Goal: Task Accomplishment & Management: Use online tool/utility

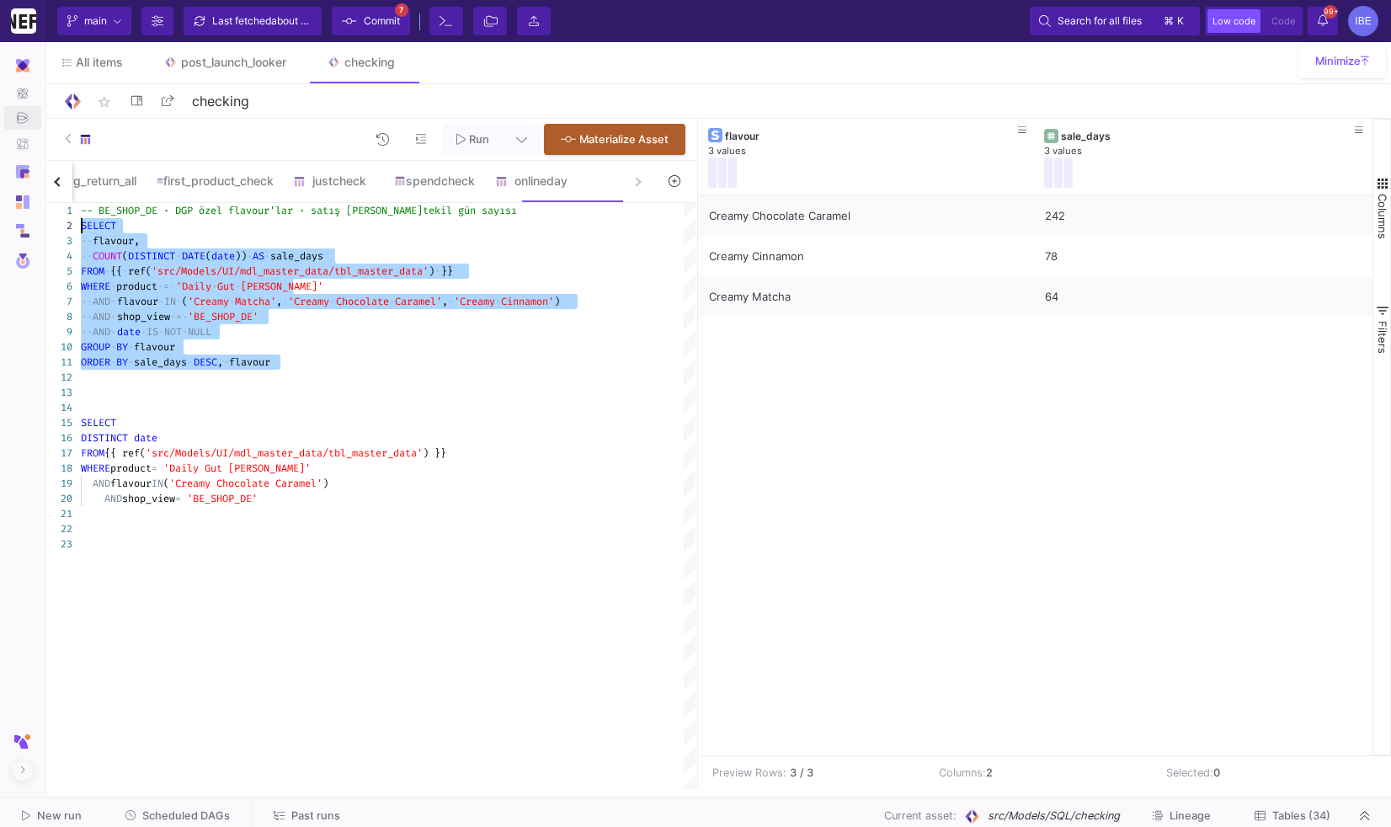
type textarea "-- BE_SHOP_DE · DGP özel flavour'lar · satış [PERSON_NAME] tekil gün sayısı SEL…"
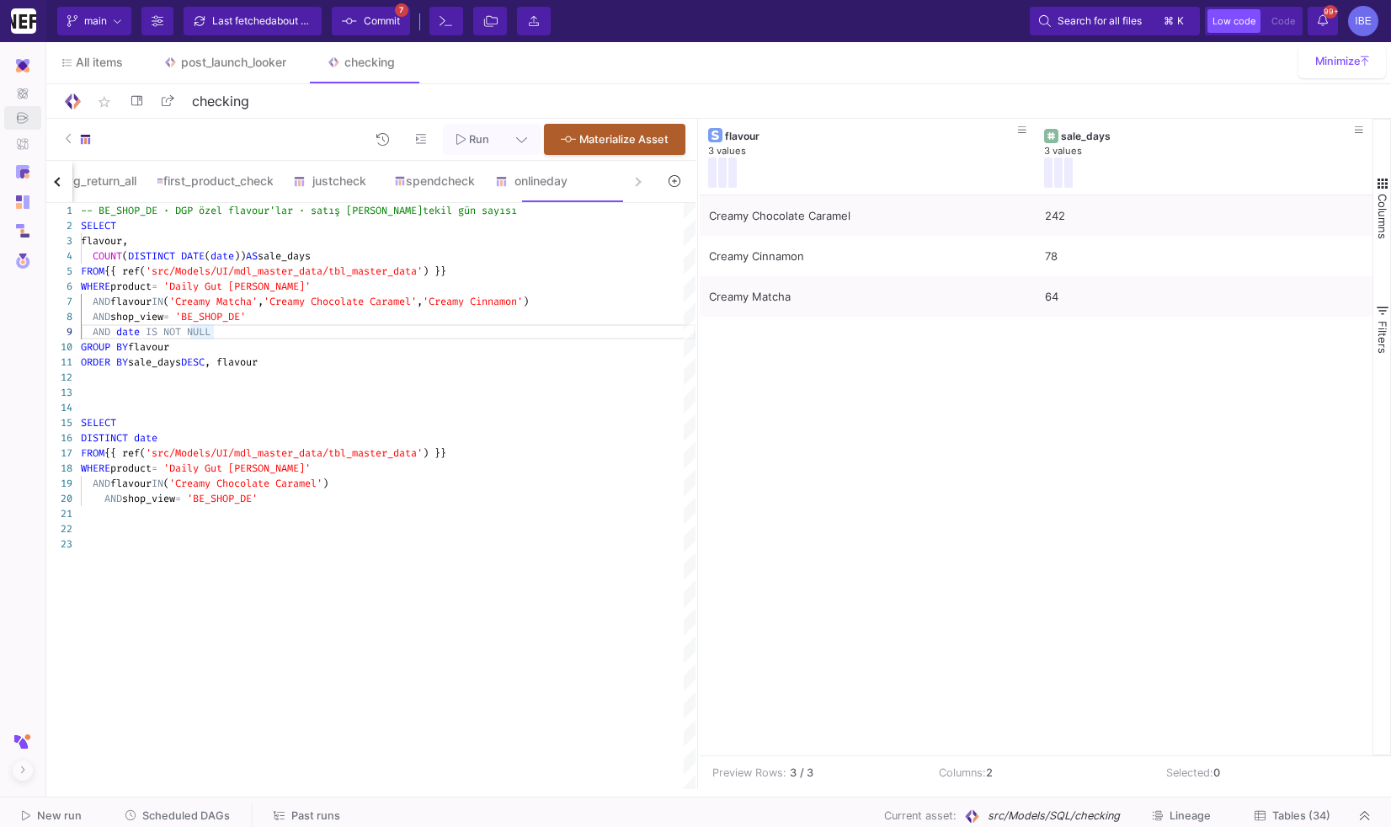
click at [673, 183] on icon at bounding box center [674, 181] width 12 height 12
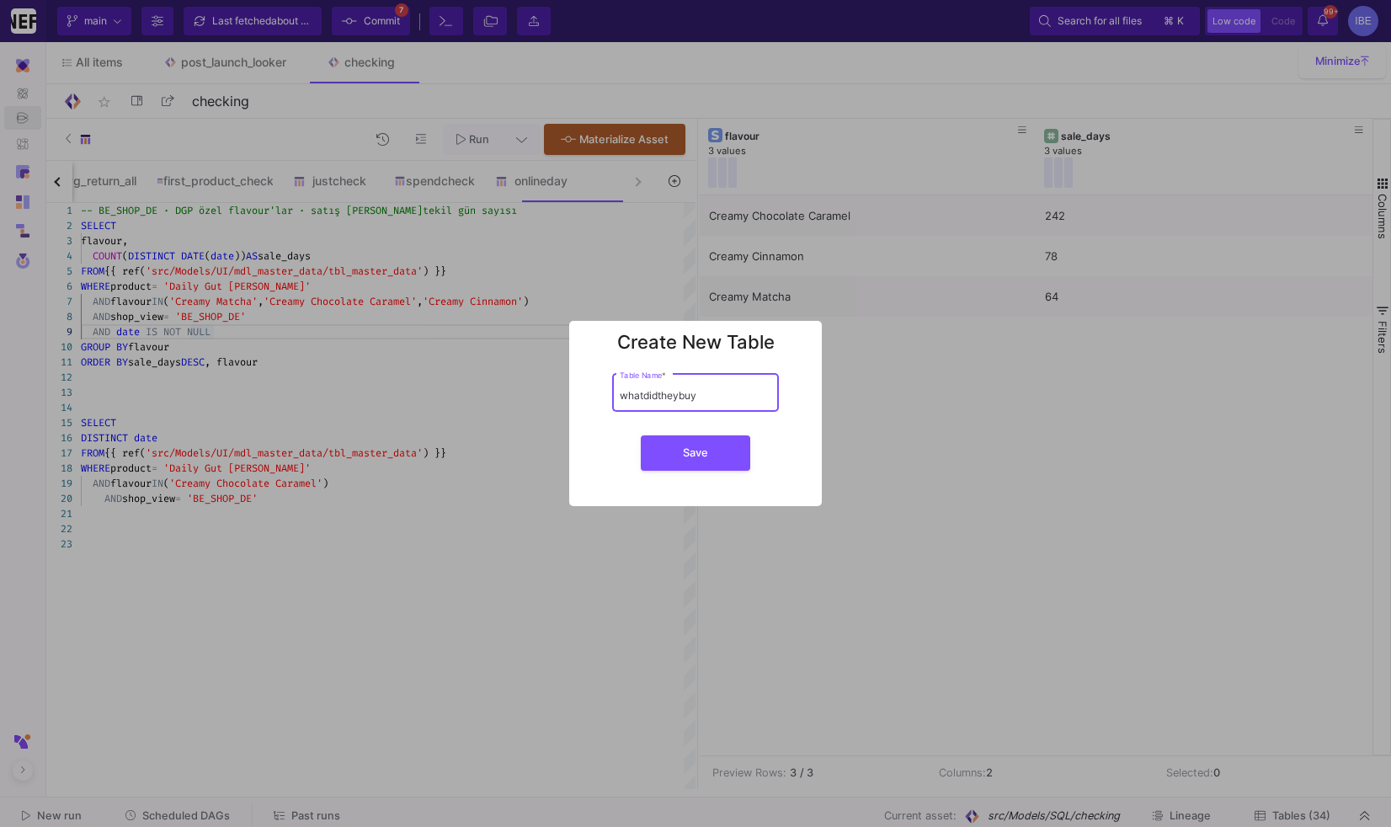
type input "whatdidtheybuy"
click at [641, 435] on button "Save" at bounding box center [695, 452] width 109 height 35
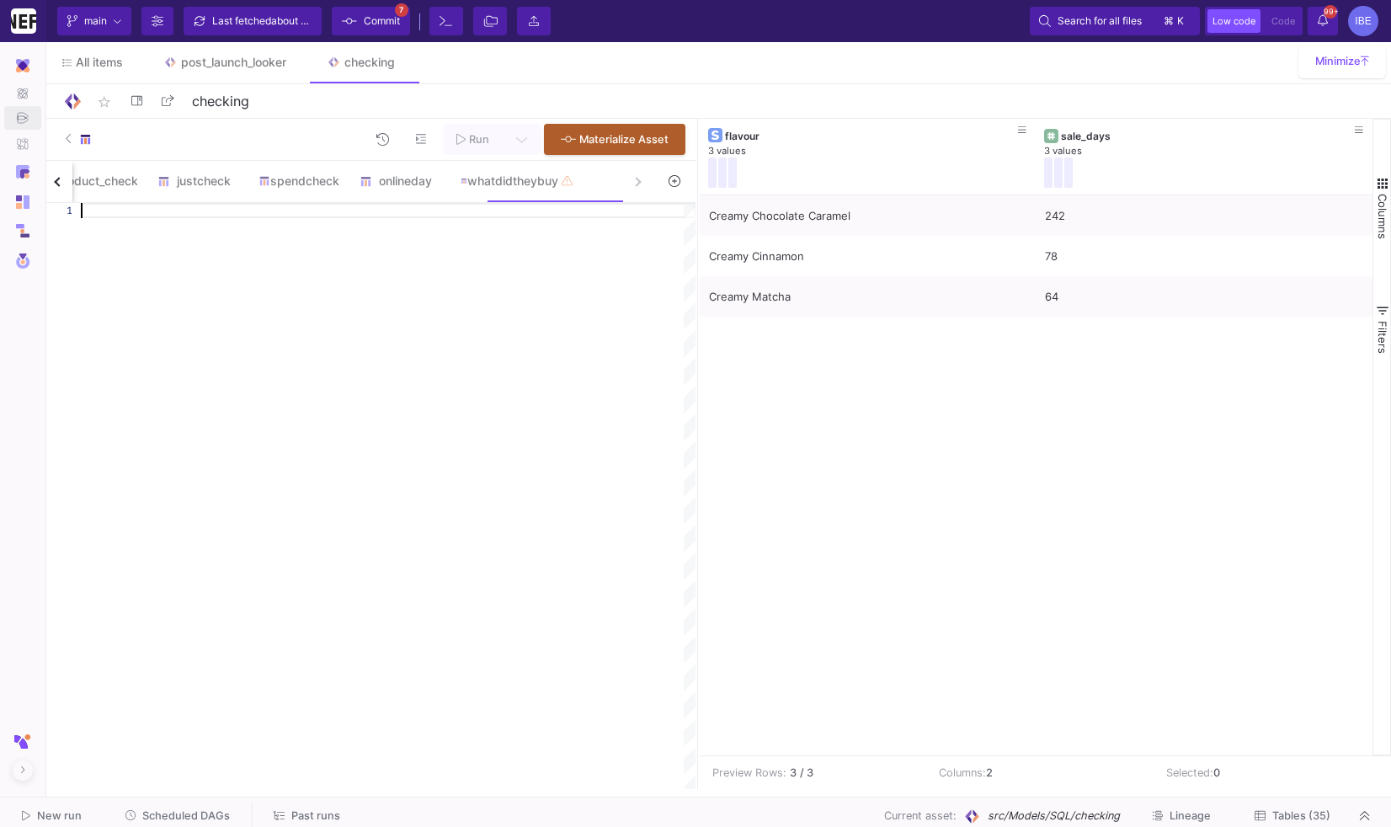
click at [599, 334] on div at bounding box center [388, 496] width 615 height 586
paste textarea "COUNTIF(orders_after > 0) AS returned_any_customers, -- (ek bilgi) herhangi sip…"
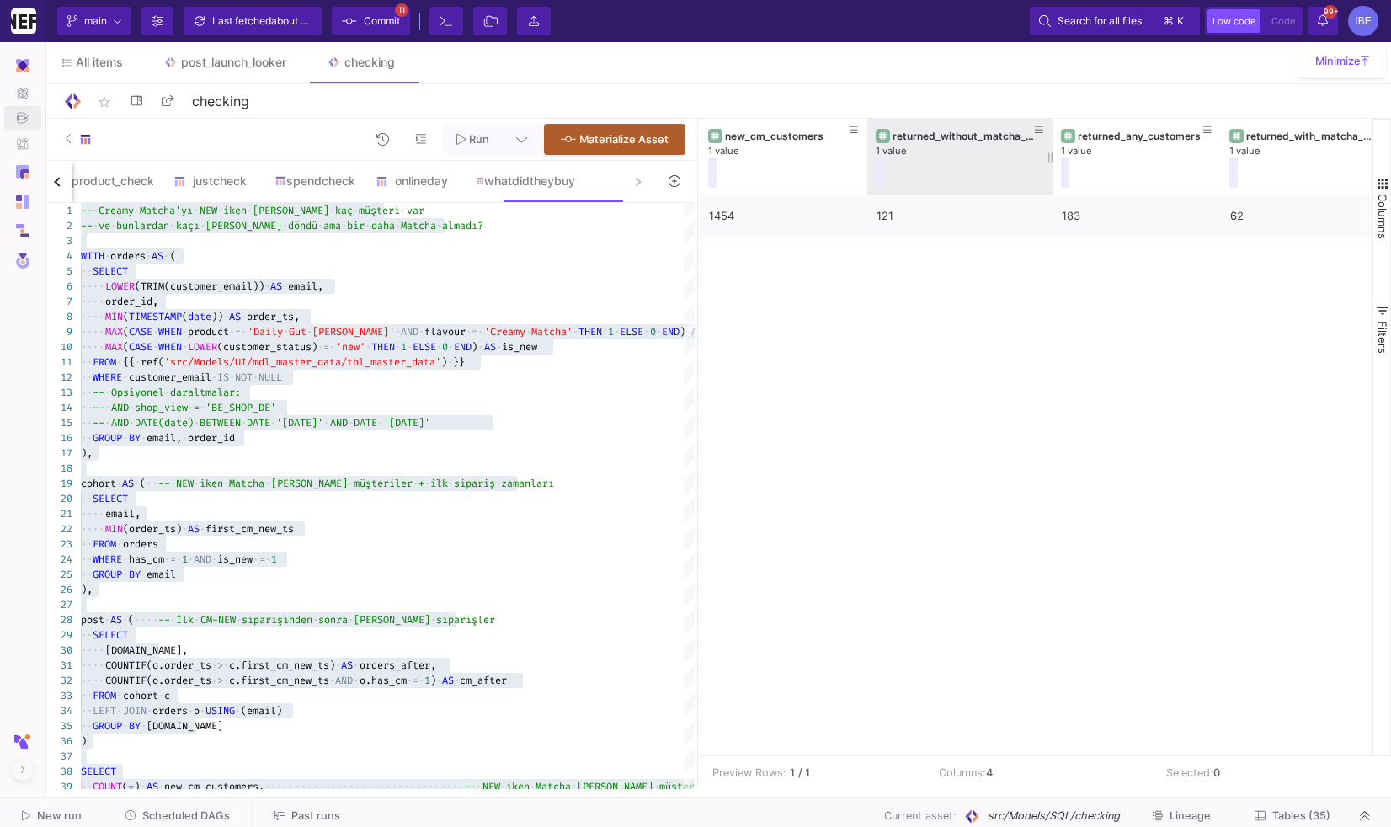
drag, startPoint x: 1034, startPoint y: 157, endPoint x: 1052, endPoint y: 161, distance: 18.0
click at [1052, 161] on div at bounding box center [1052, 157] width 7 height 76
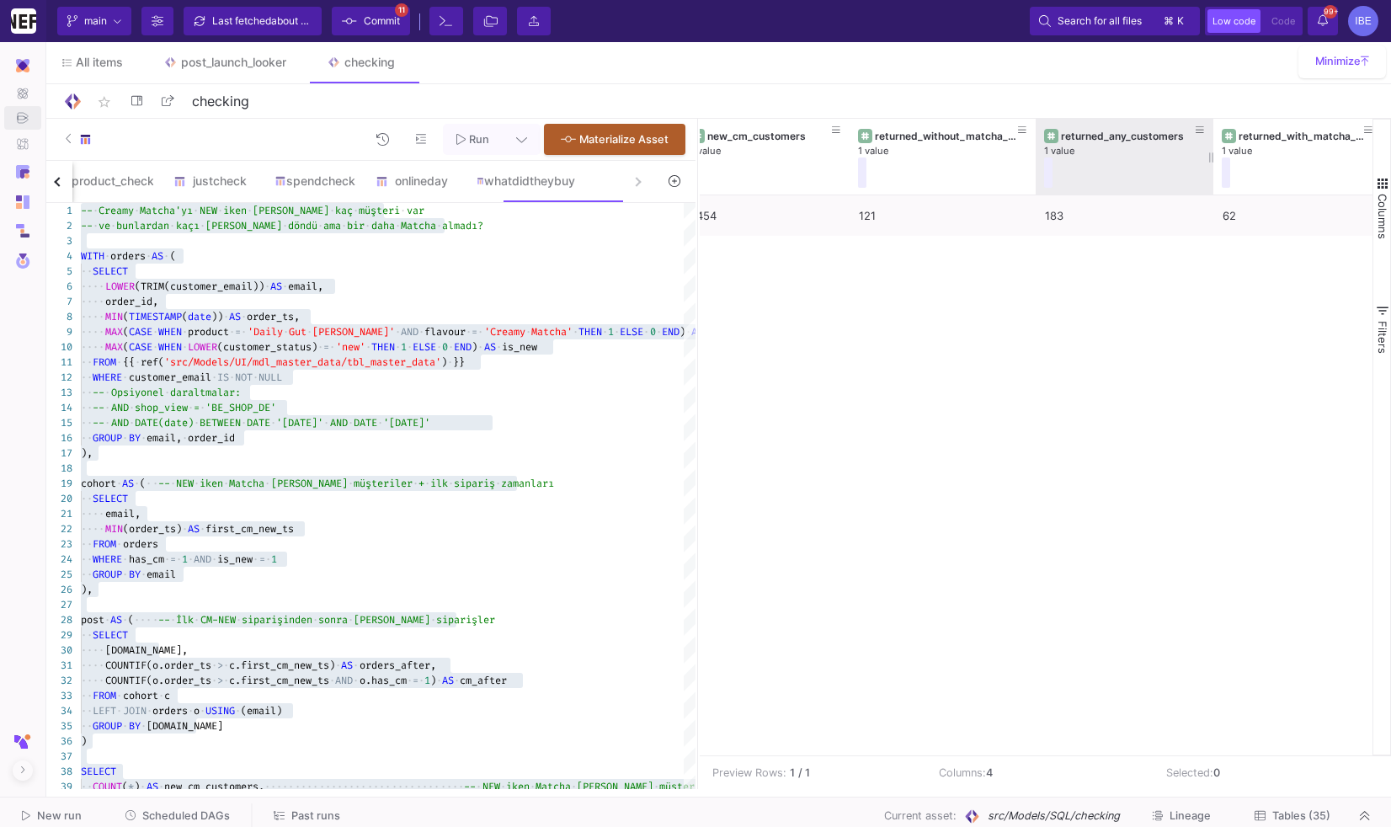
drag, startPoint x: 1201, startPoint y: 154, endPoint x: 1210, endPoint y: 153, distance: 8.5
click at [1210, 153] on div at bounding box center [1213, 157] width 7 height 76
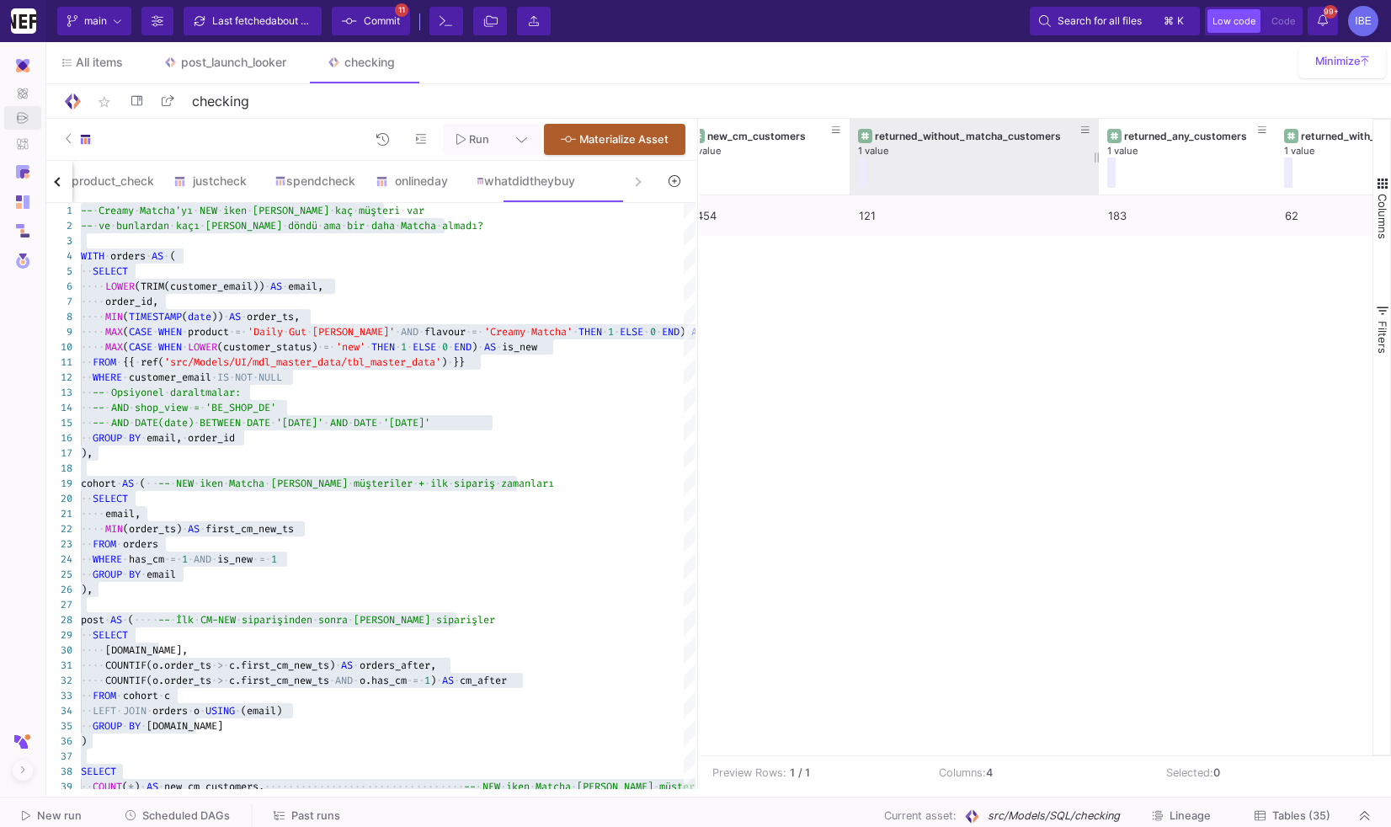
drag, startPoint x: 1035, startPoint y: 152, endPoint x: 1099, endPoint y: 150, distance: 64.0
click at [1099, 150] on div at bounding box center [1098, 157] width 7 height 76
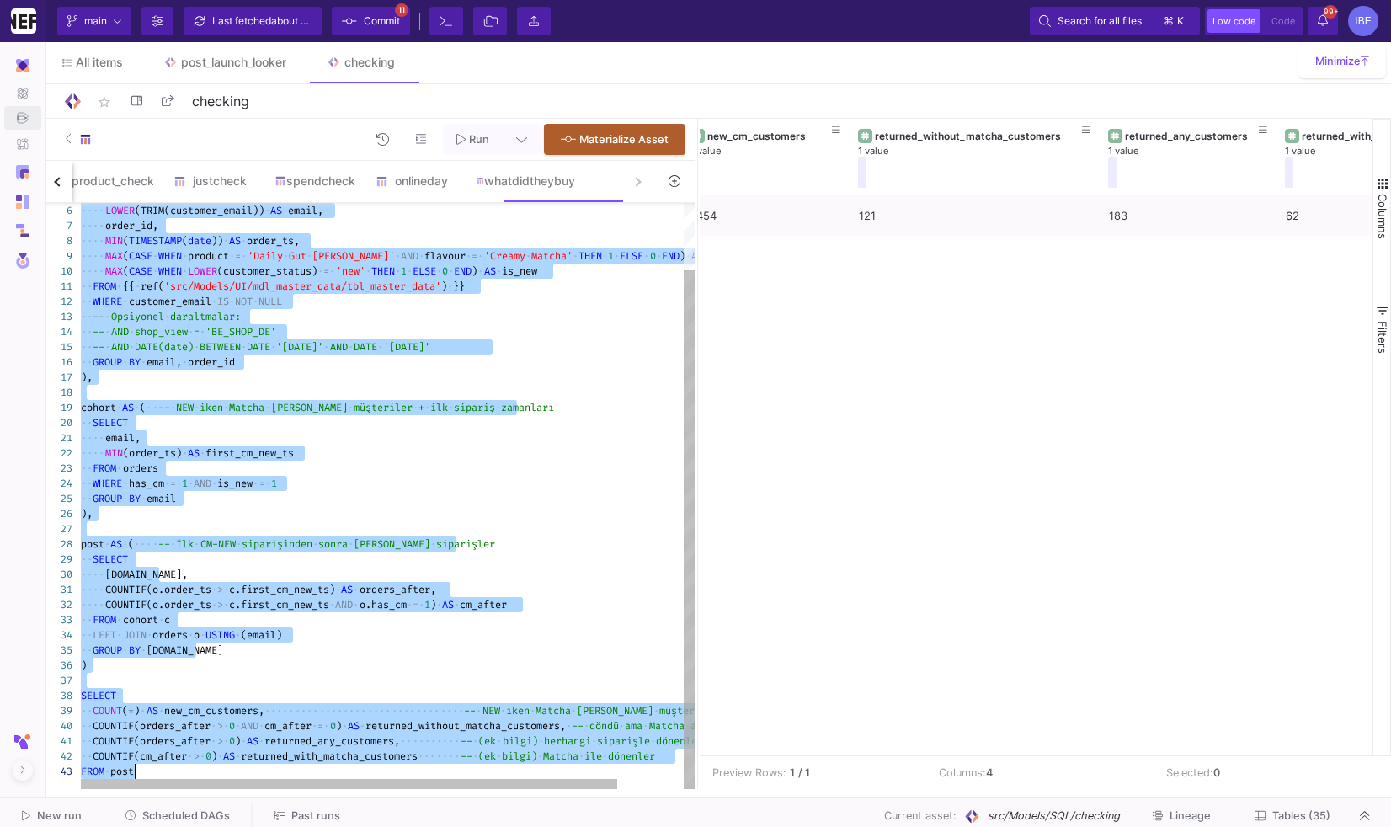
click at [352, 753] on span "returned_with_matcha_customers" at bounding box center [329, 755] width 177 height 13
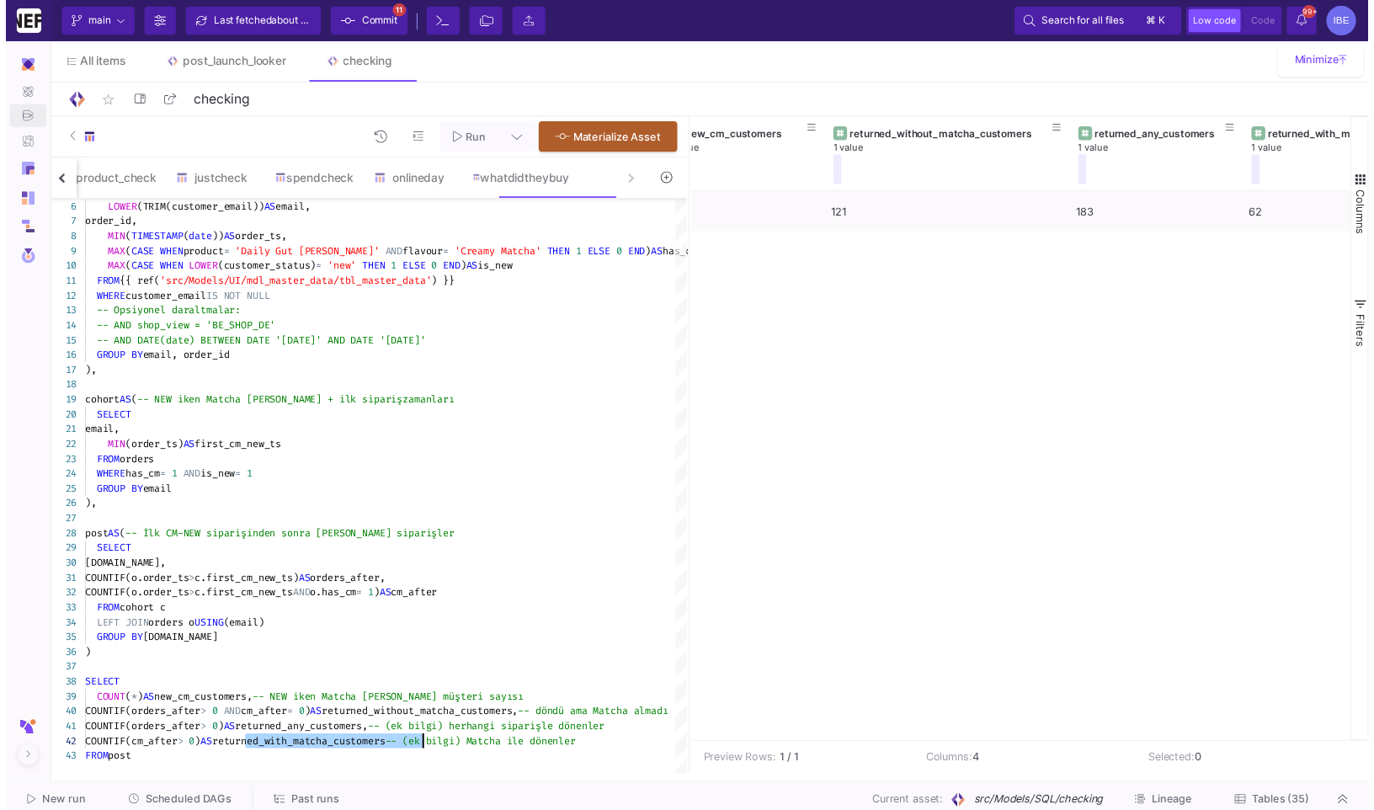
scroll to position [0, 41]
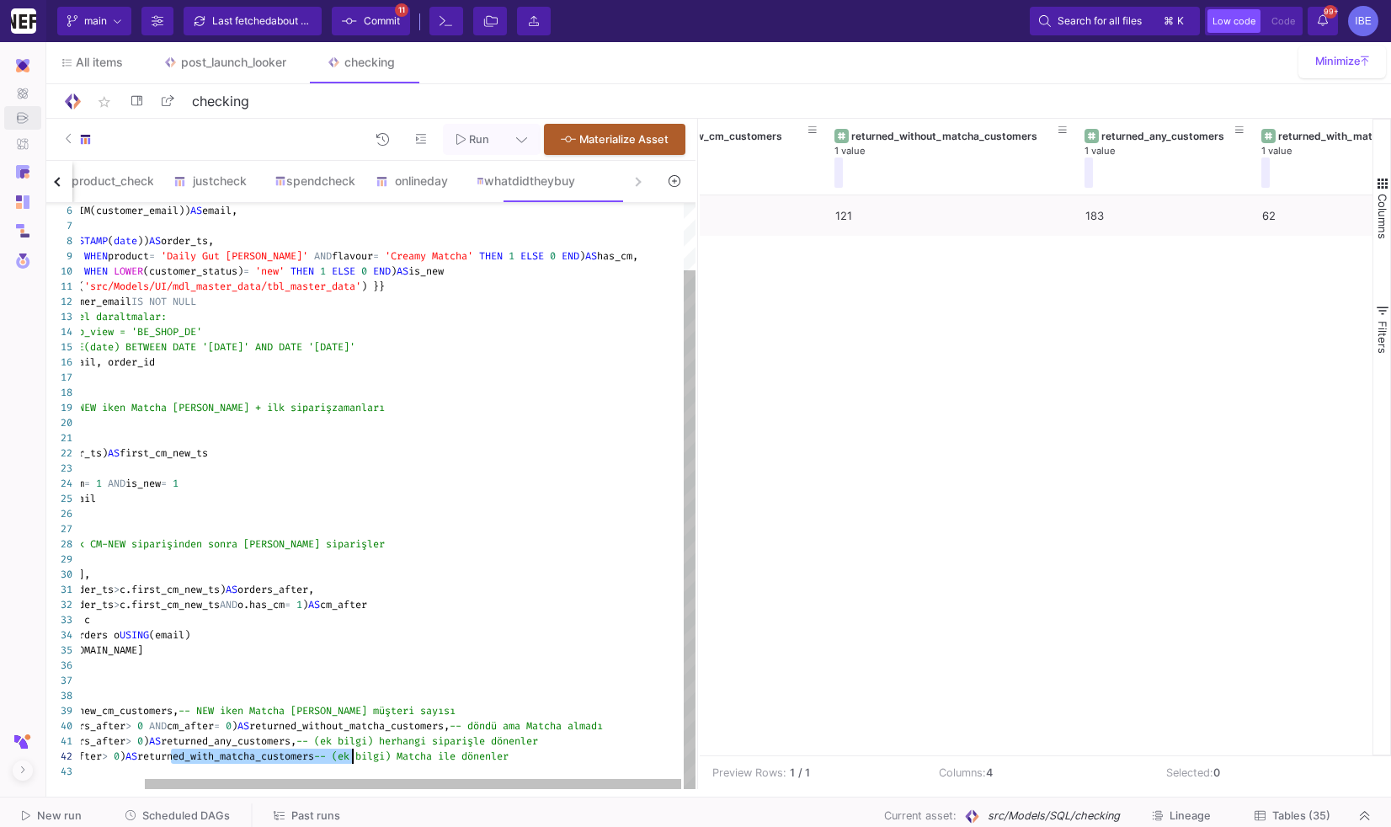
type textarea "COUNTIF(o.order_ts > c.first_cm_new_ts) AS orders_after, COUNTIF(o.order_ts > c…"
click at [347, 727] on div "7 8 9 10 11 12 13 14 15 16 17 18 19 20 21 22 23 24 25 26 27 28 29 30 31 32 33 3…" at bounding box center [368, 496] width 653 height 586
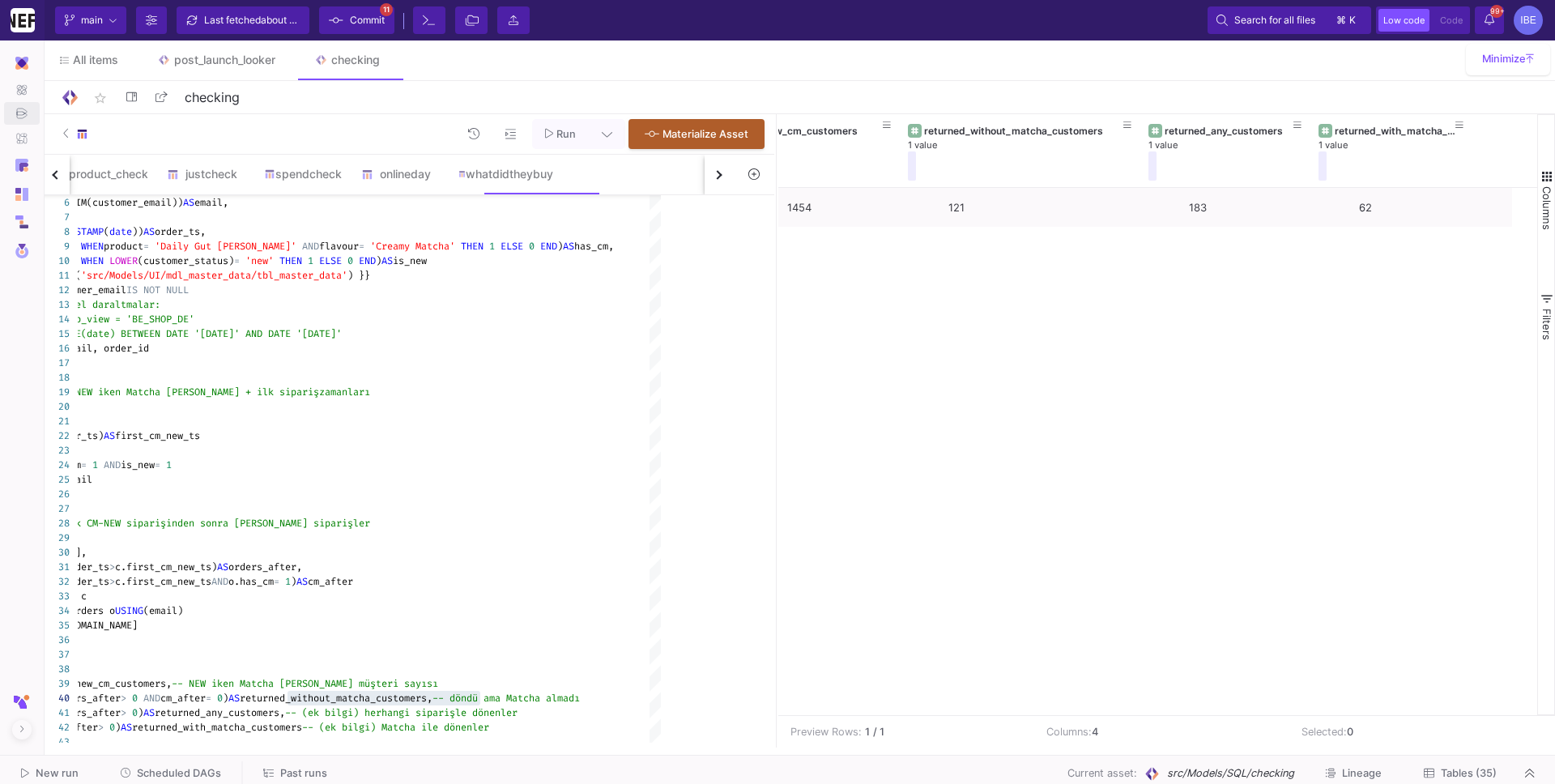
scroll to position [0, 0]
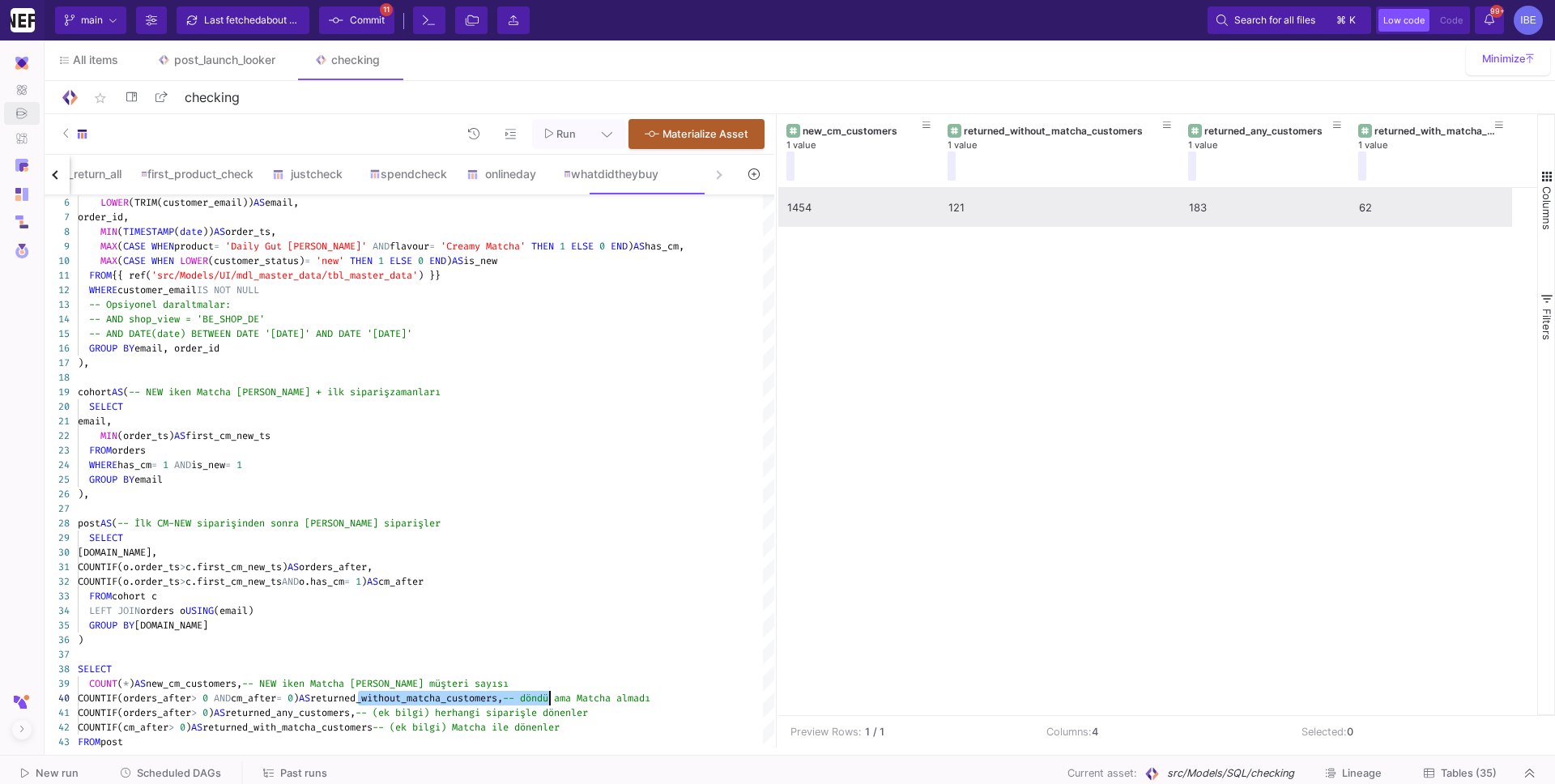
click at [949, 210] on div "121" at bounding box center [1060, 208] width 223 height 38
click at [1338, 202] on div "62" at bounding box center [1432, 208] width 144 height 38
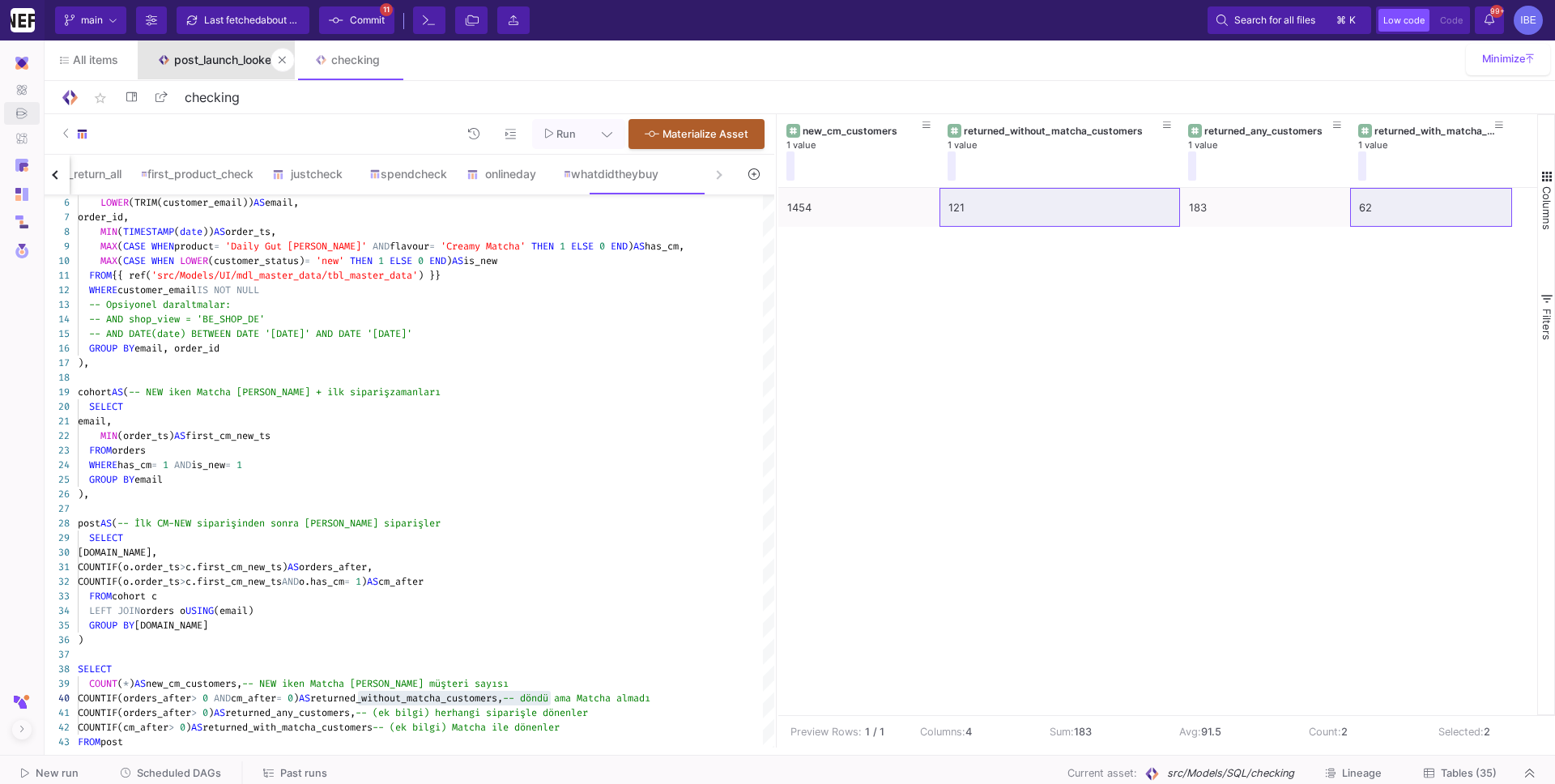
click at [265, 61] on div "post_launch_looker" at bounding box center [224, 60] width 101 height 13
type input "post_launch_looker"
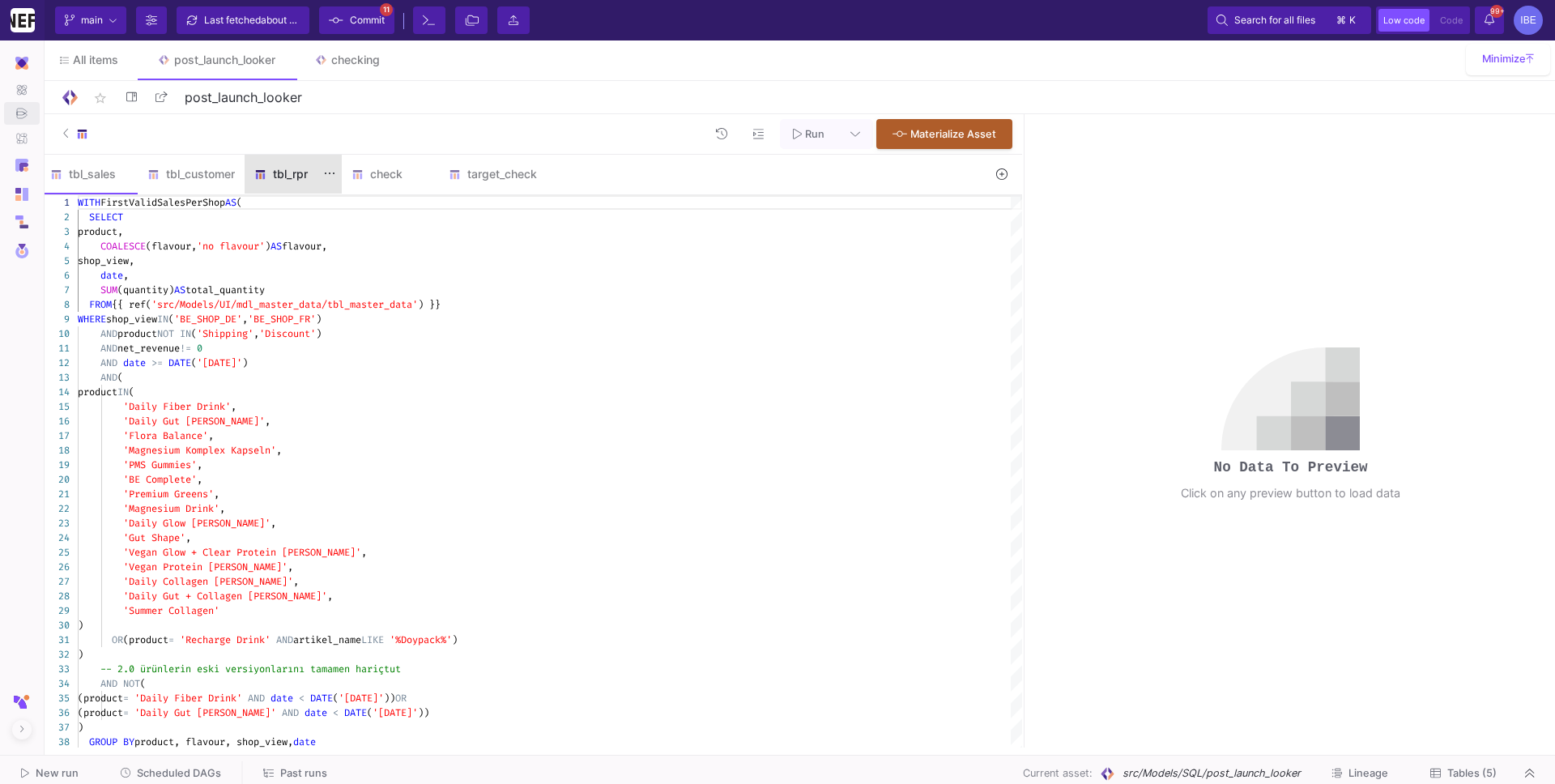
click at [305, 181] on div "tbl_rpr" at bounding box center [293, 174] width 97 height 38
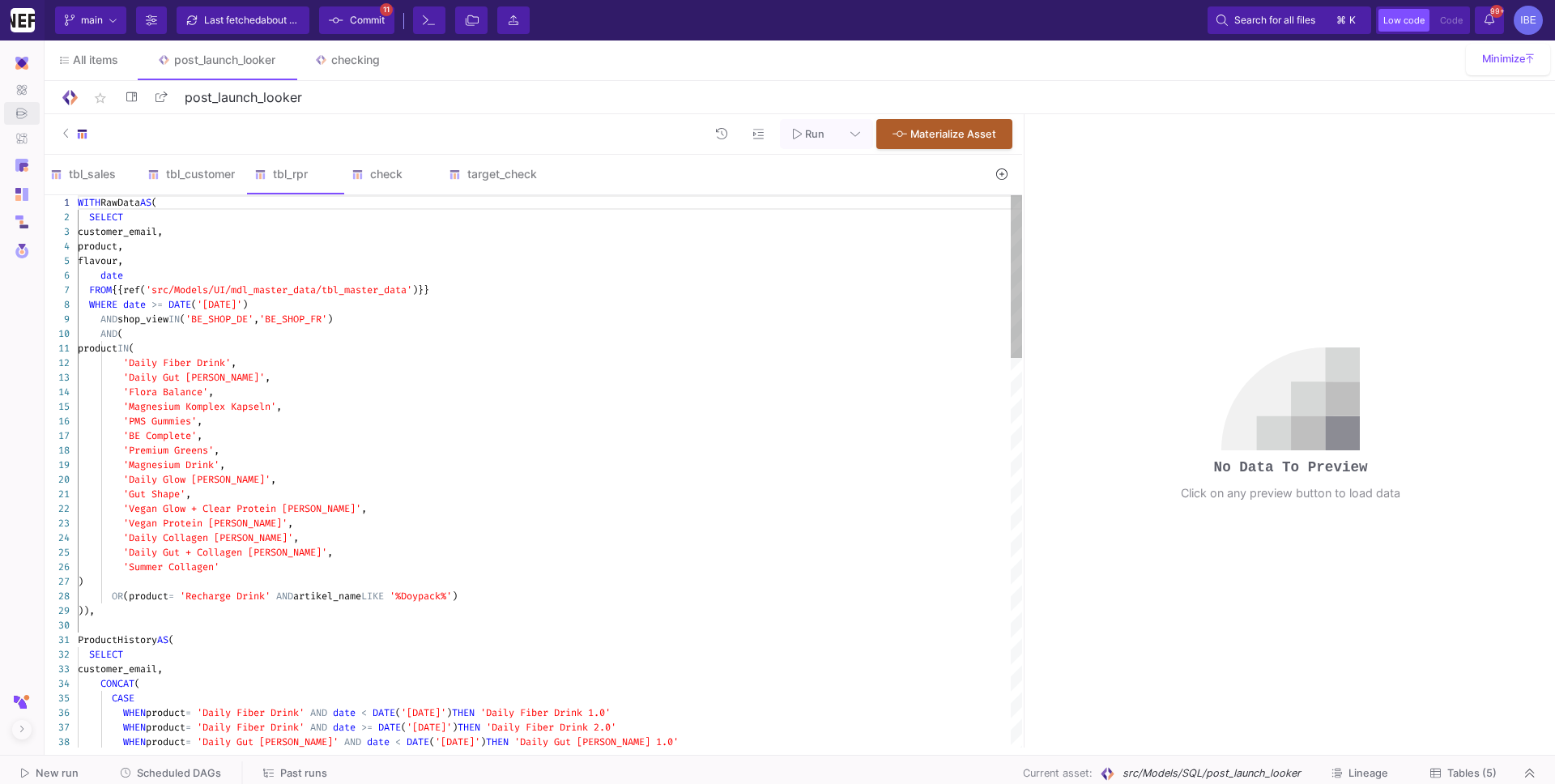
click at [403, 476] on div "'Daily Glow [PERSON_NAME]' ," at bounding box center [550, 479] width 945 height 14
type textarea "WITH RawData AS ( SELECT customer_email, product, flavour, date FROM {{ref('src…"
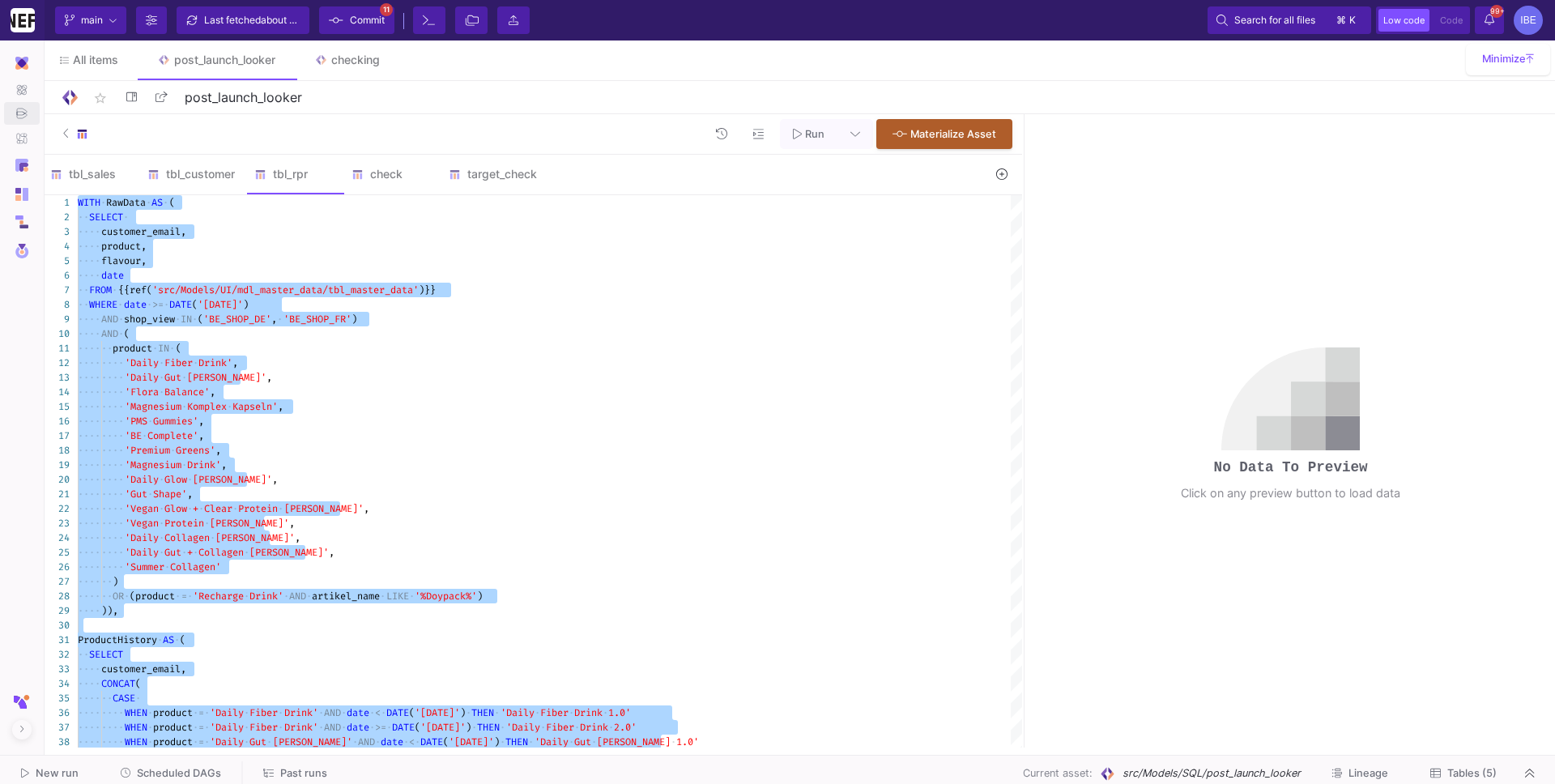
click at [1010, 181] on button at bounding box center [1002, 174] width 38 height 25
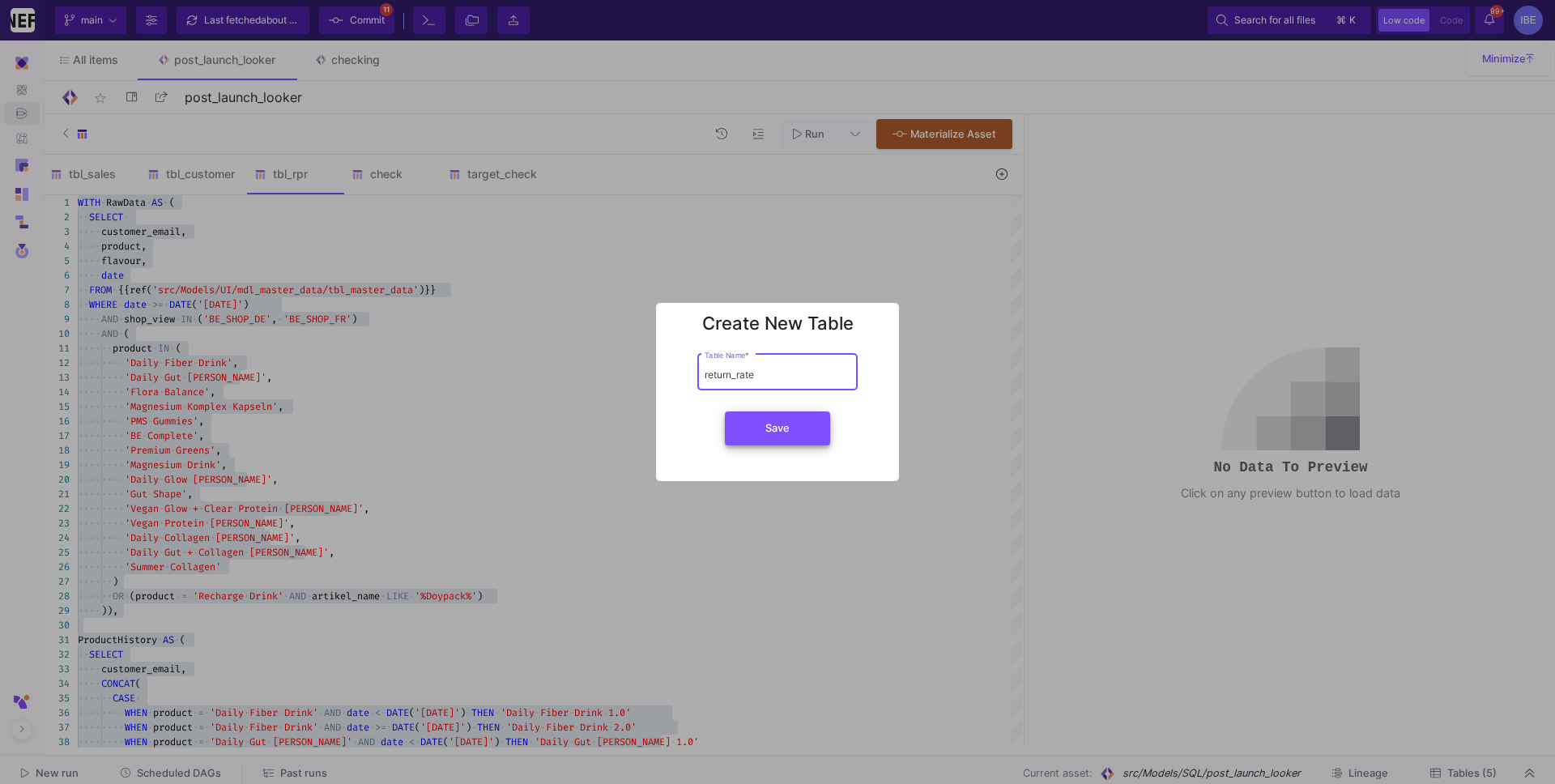
type input "return_rate"
click at [810, 422] on button "Save" at bounding box center [778, 428] width 105 height 34
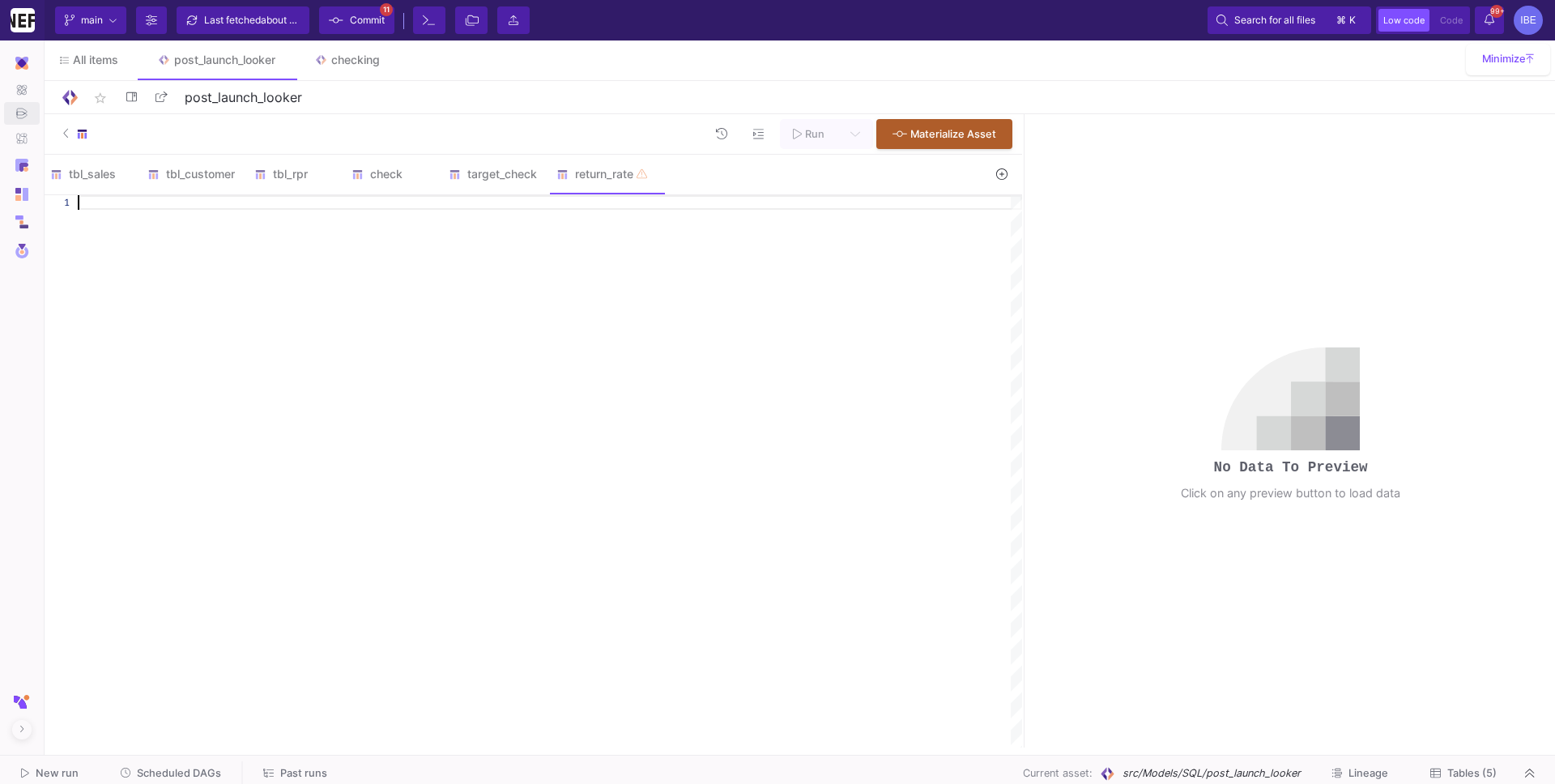
click at [650, 304] on div at bounding box center [550, 471] width 945 height 552
click at [444, 254] on div at bounding box center [550, 471] width 945 height 552
click at [420, 245] on div at bounding box center [550, 471] width 945 height 552
paste textarea "ROUND(new_returned_1m / new_customers, 4) AS pct_new_returned_1m, new_returned_…"
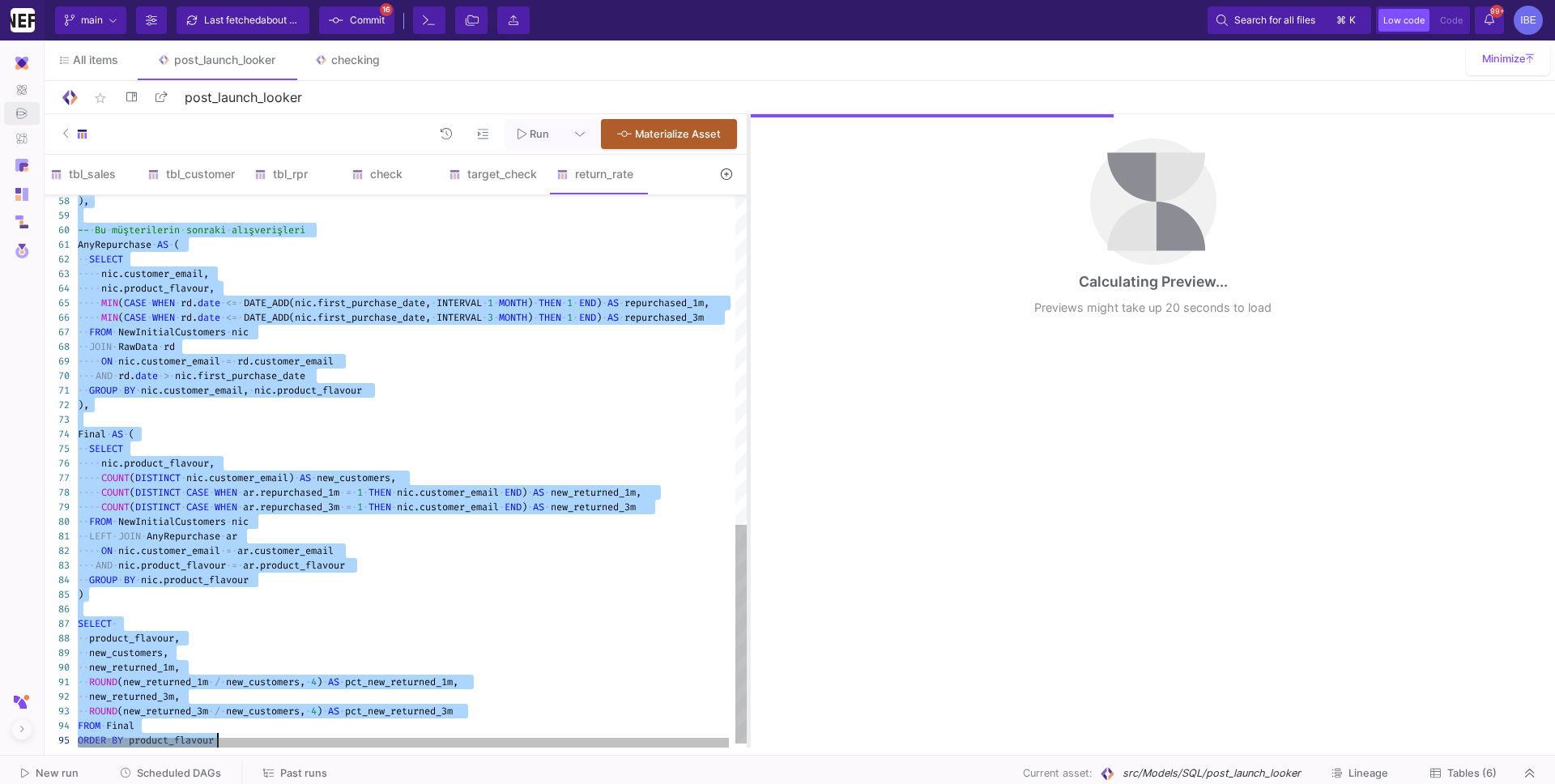
drag, startPoint x: 1023, startPoint y: 319, endPoint x: 747, endPoint y: 325, distance: 276.1
click at [748, 325] on div at bounding box center [749, 431] width 4 height 633
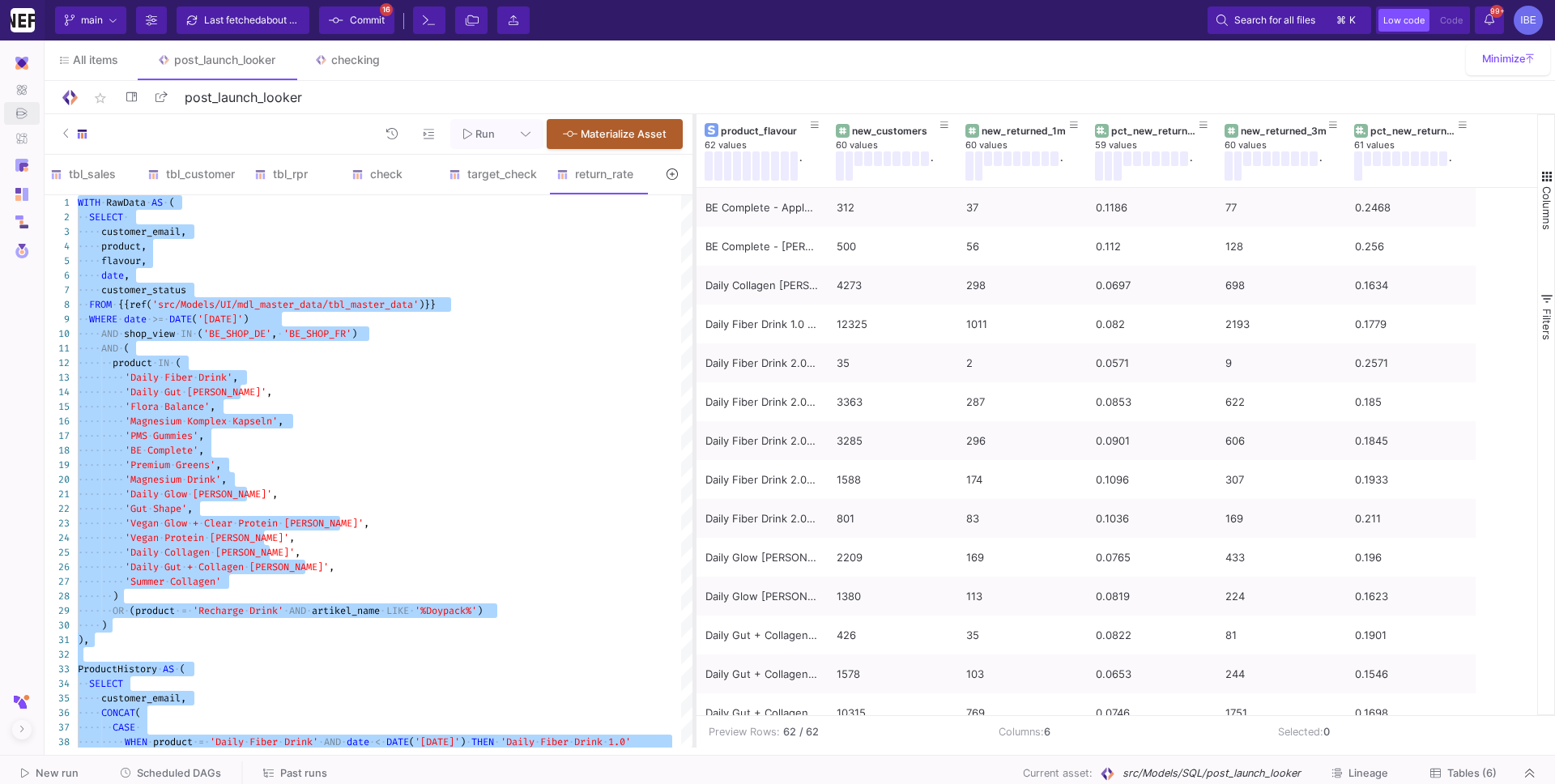
drag, startPoint x: 751, startPoint y: 276, endPoint x: 695, endPoint y: 276, distance: 56.0
click at [695, 276] on div at bounding box center [695, 431] width 4 height 633
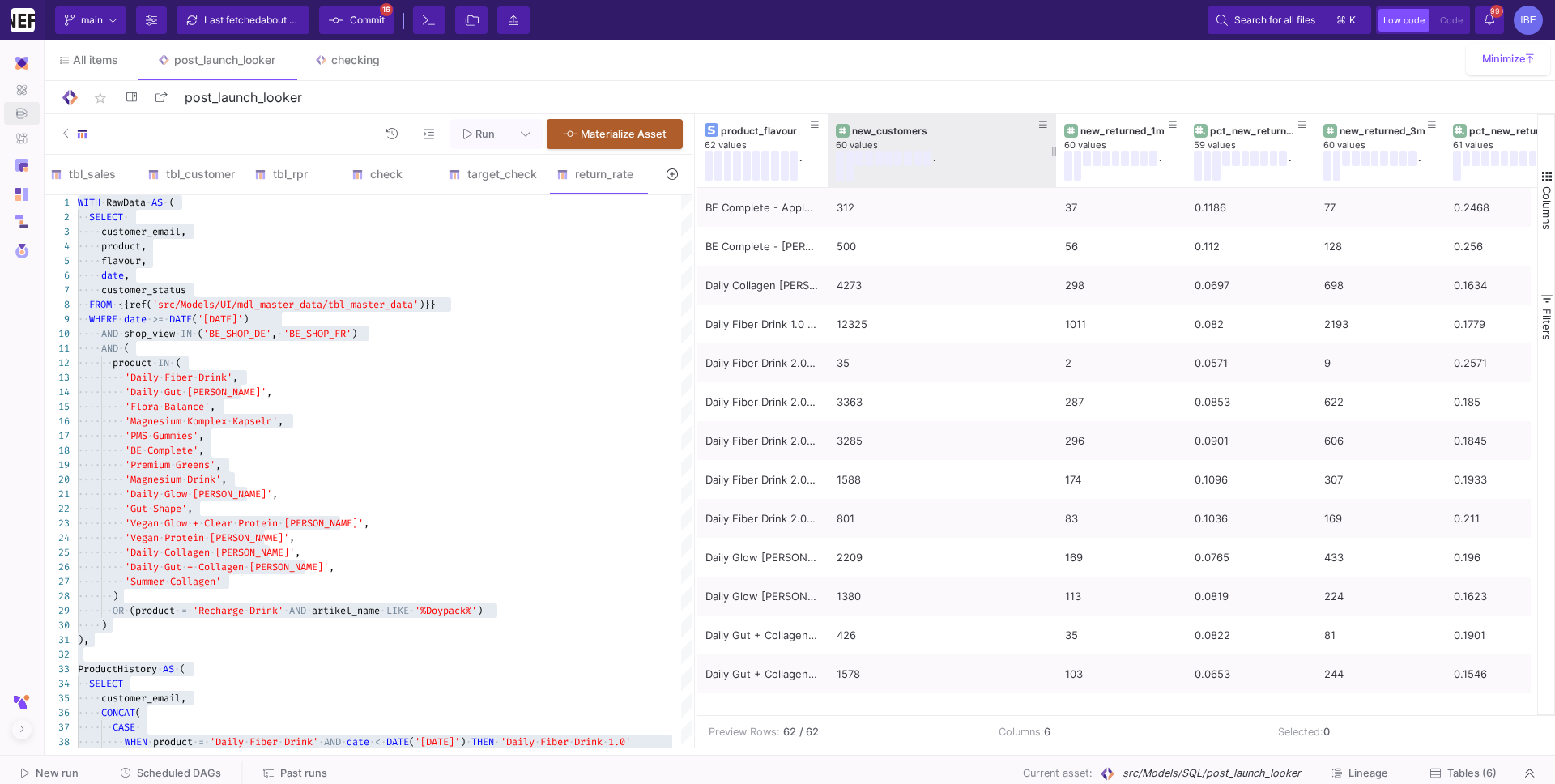
drag, startPoint x: 956, startPoint y: 147, endPoint x: 1054, endPoint y: 148, distance: 98.0
click at [1054, 148] on div at bounding box center [1056, 151] width 7 height 73
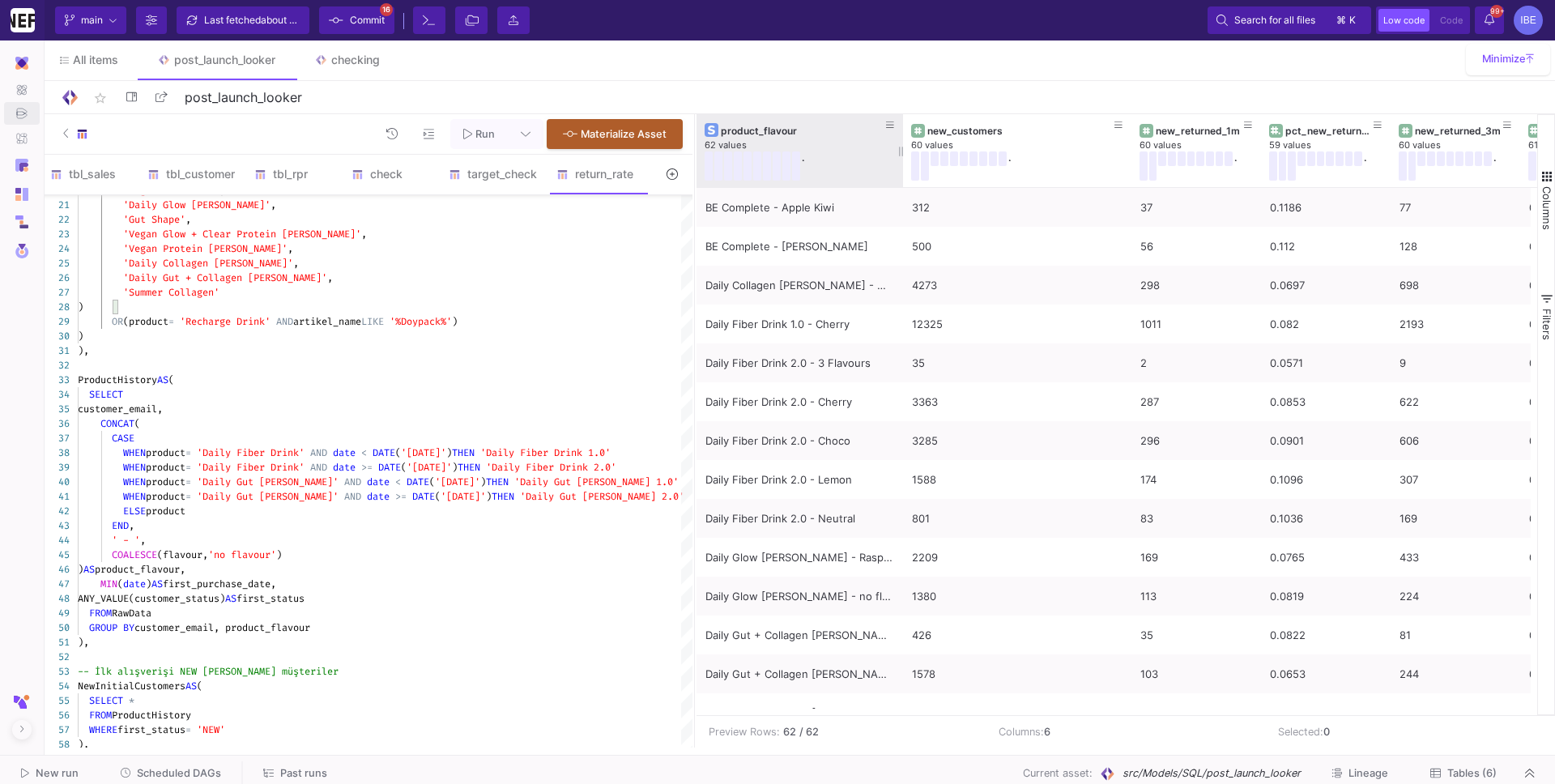
drag, startPoint x: 826, startPoint y: 151, endPoint x: 901, endPoint y: 151, distance: 75.0
click at [901, 151] on div at bounding box center [903, 151] width 7 height 73
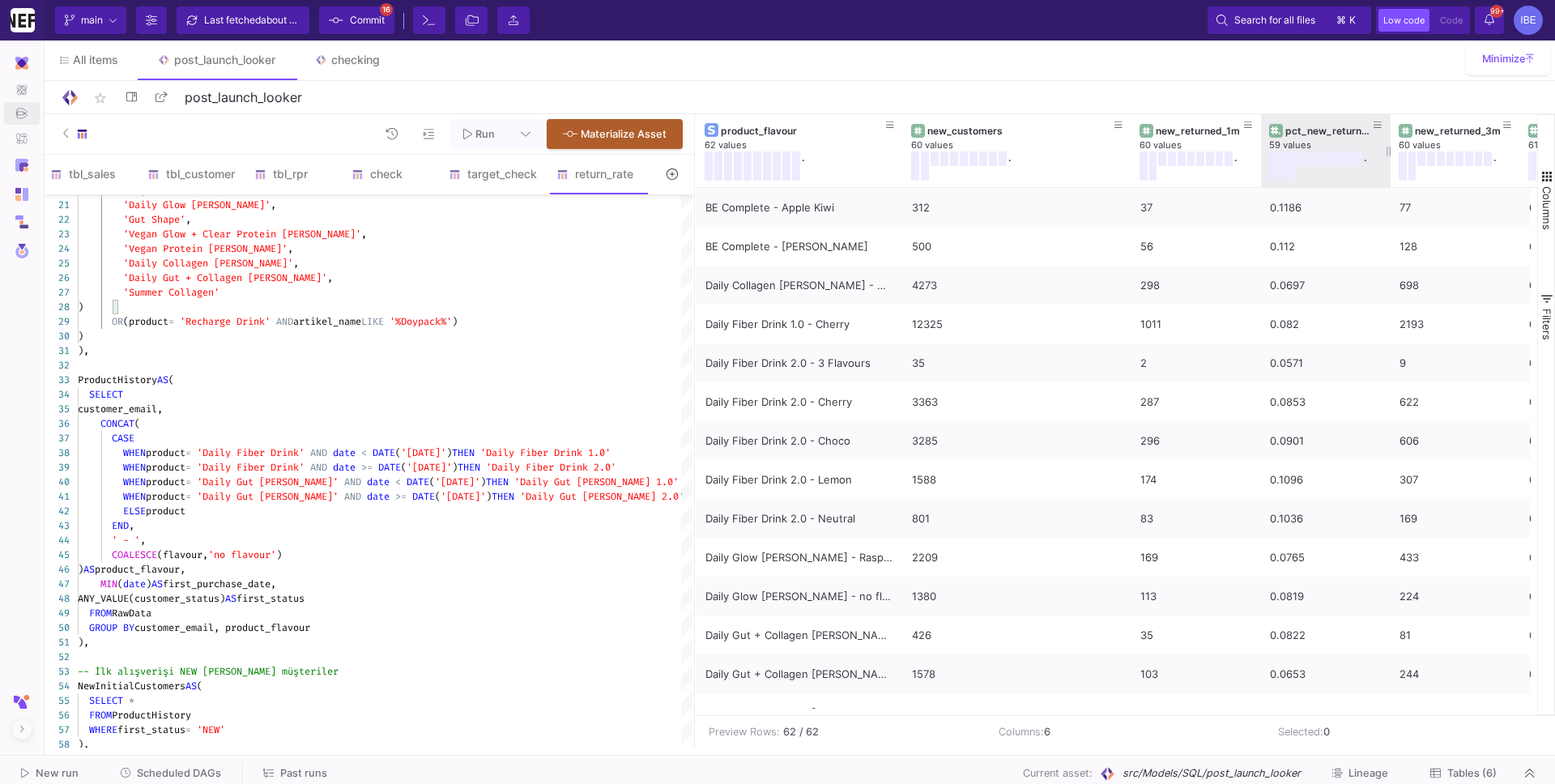
click at [1338, 182] on div "pct_new_returned_1m 59 values ." at bounding box center [1326, 151] width 114 height 73
click at [1338, 129] on div "pct_new_returned_1m" at bounding box center [1330, 131] width 89 height 13
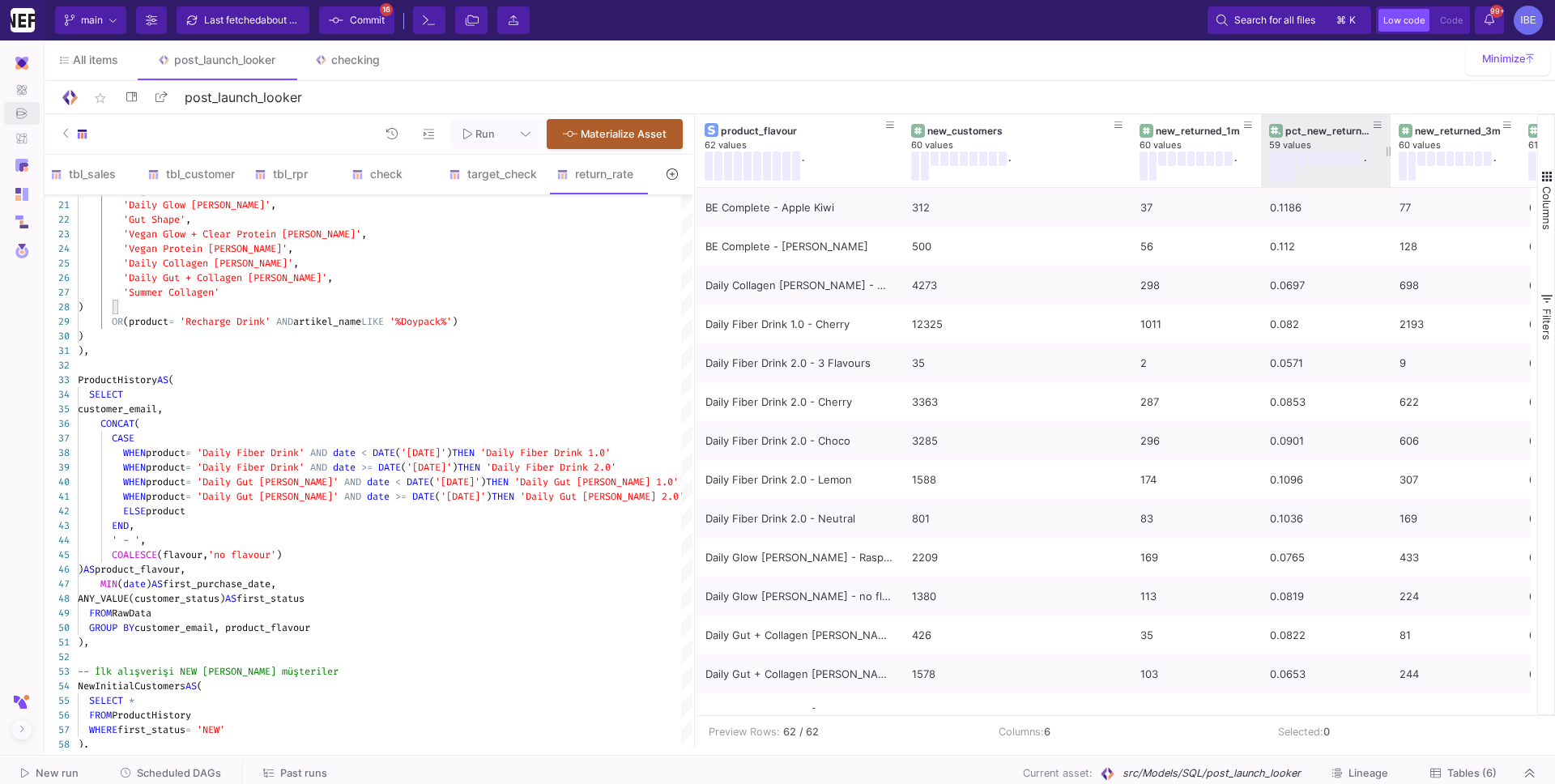
click at [1338, 129] on div "pct_new_returned_1m" at bounding box center [1330, 131] width 89 height 13
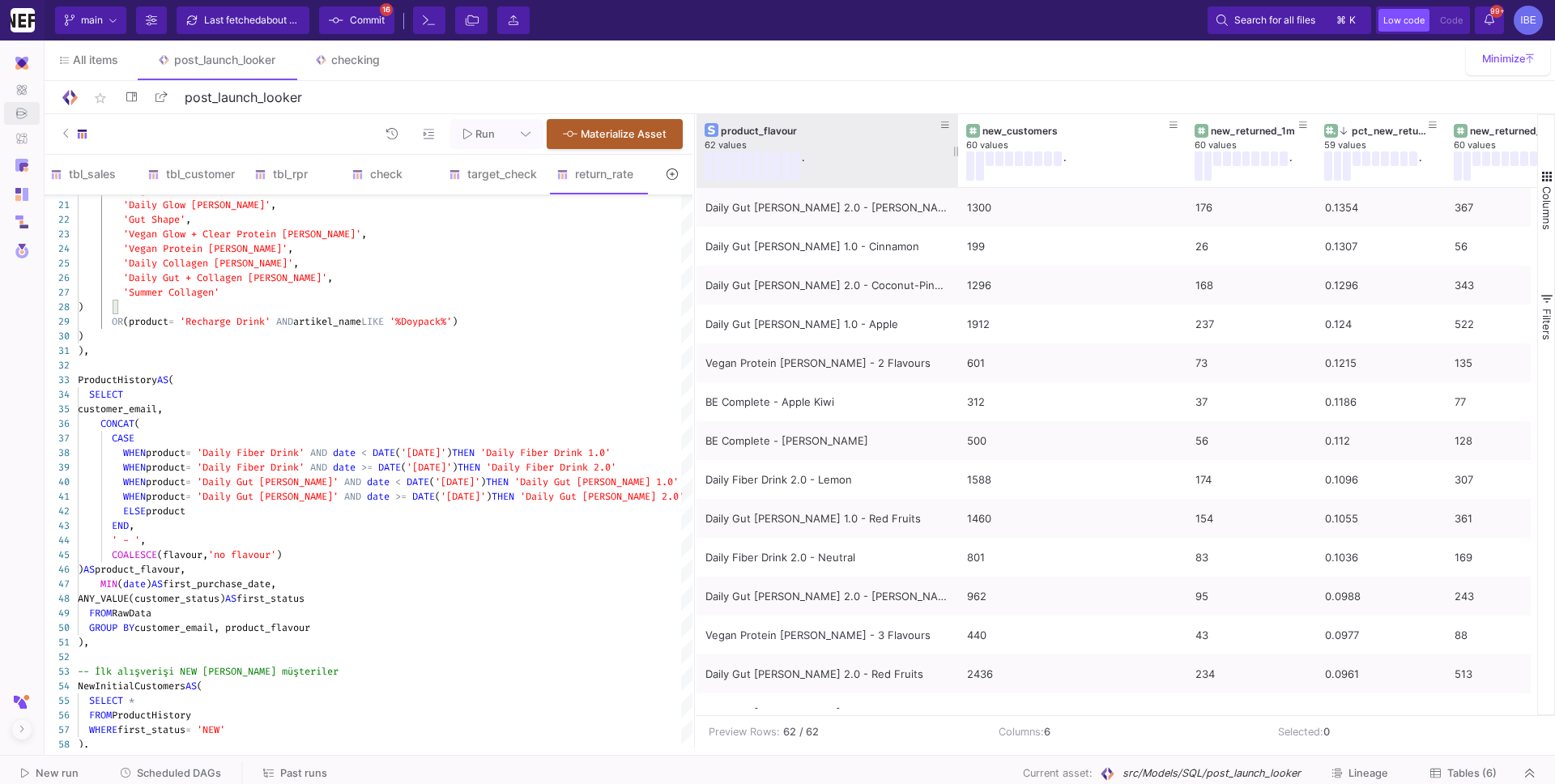
drag, startPoint x: 902, startPoint y: 146, endPoint x: 956, endPoint y: 151, distance: 54.2
click at [956, 151] on div at bounding box center [958, 151] width 7 height 73
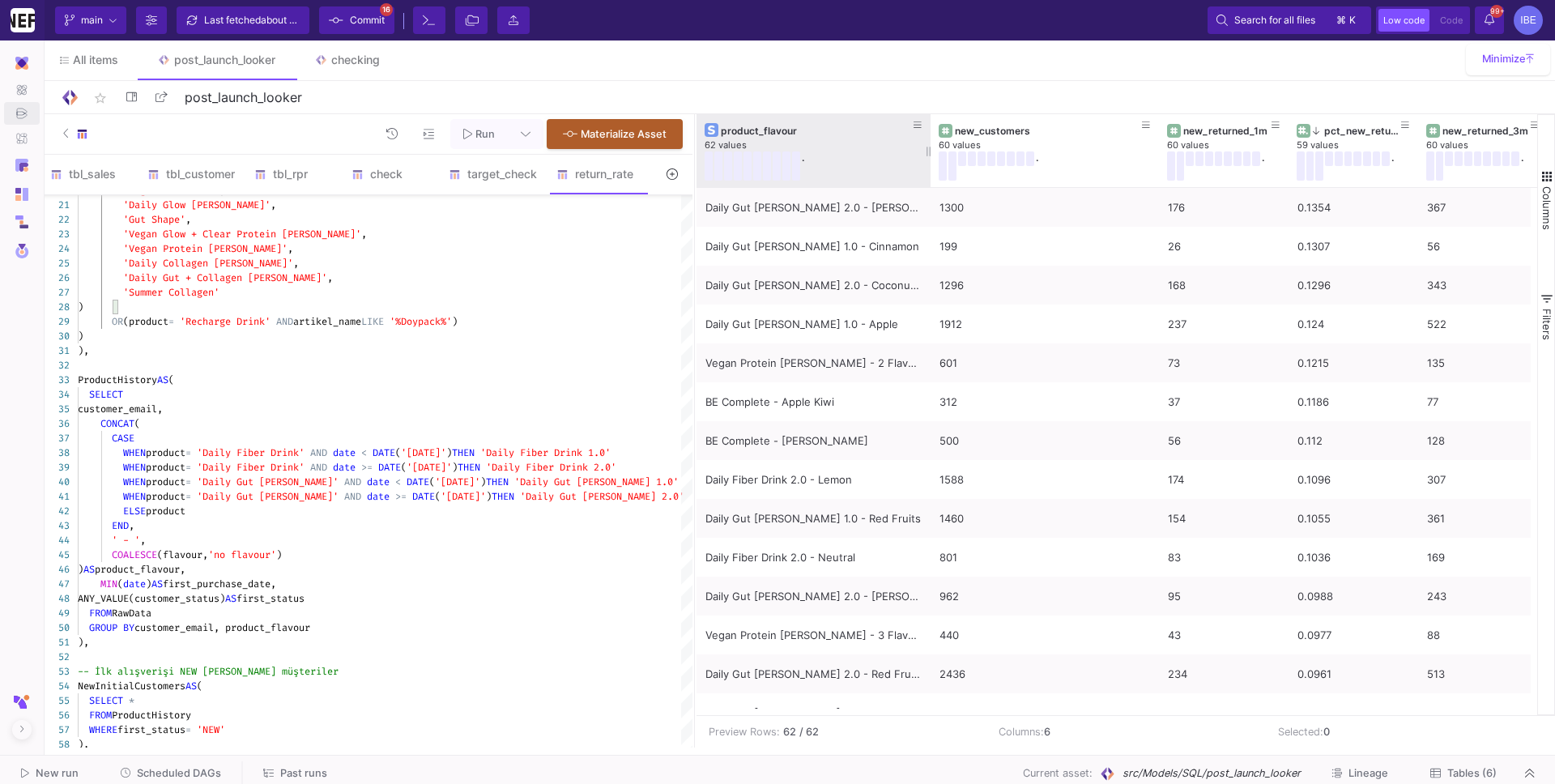
drag, startPoint x: 954, startPoint y: 145, endPoint x: 927, endPoint y: 140, distance: 27.5
click at [928, 140] on div at bounding box center [930, 151] width 7 height 73
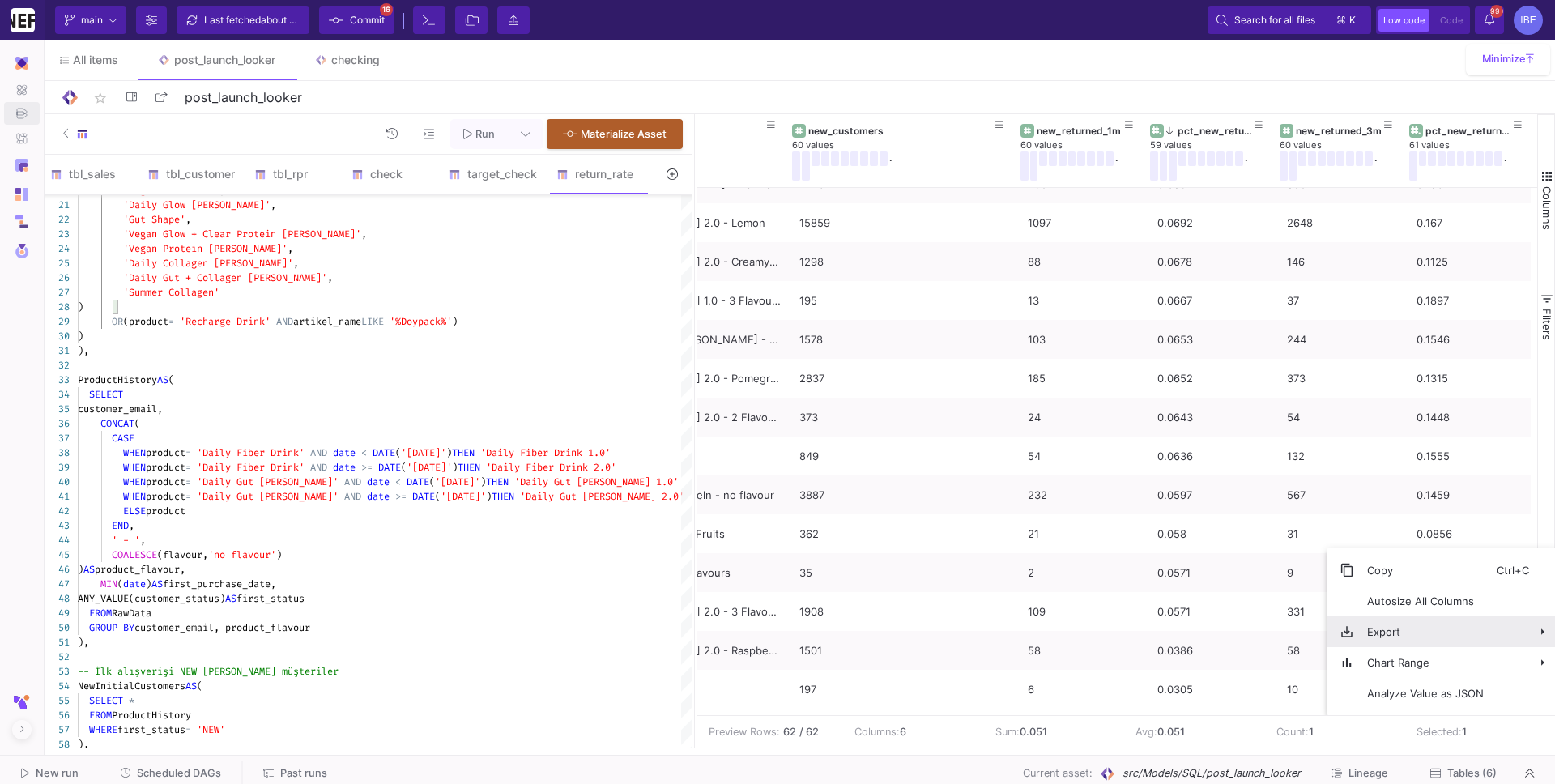
drag, startPoint x: 1477, startPoint y: 613, endPoint x: 1479, endPoint y: 622, distance: 9.2
click at [1338, 622] on div "Copy Ctrl+C Autosize All Columns Export Chart Range Analyze Value as JSON" at bounding box center [1441, 631] width 230 height 166
click at [1299, 643] on span "CSV Export" at bounding box center [1270, 638] width 89 height 31
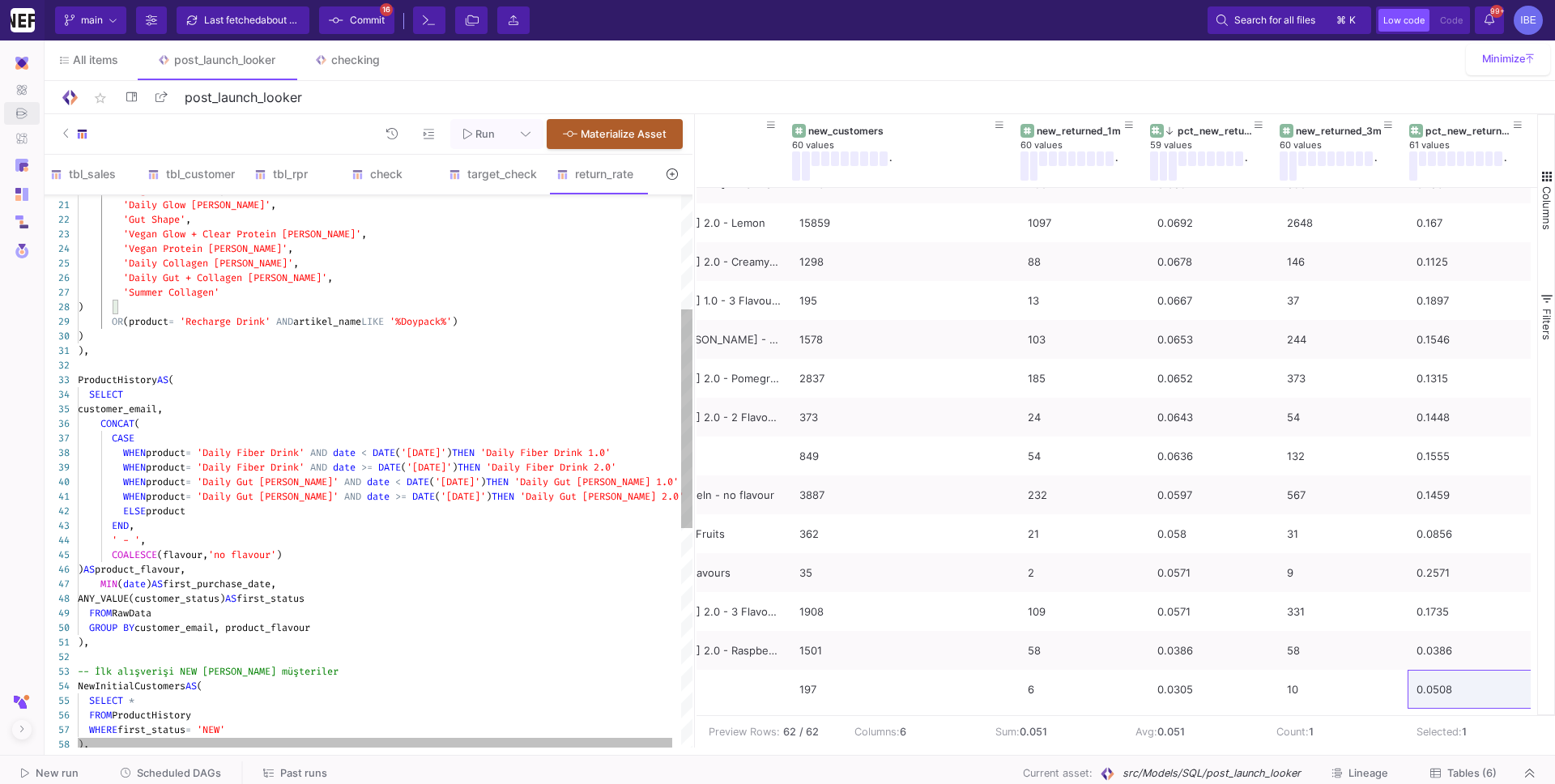
click at [444, 316] on span "'%Doypack%'" at bounding box center [421, 321] width 63 height 13
type textarea "WITH RawData AS ( SELECT customer_email, product, flavour, date, customer_statu…"
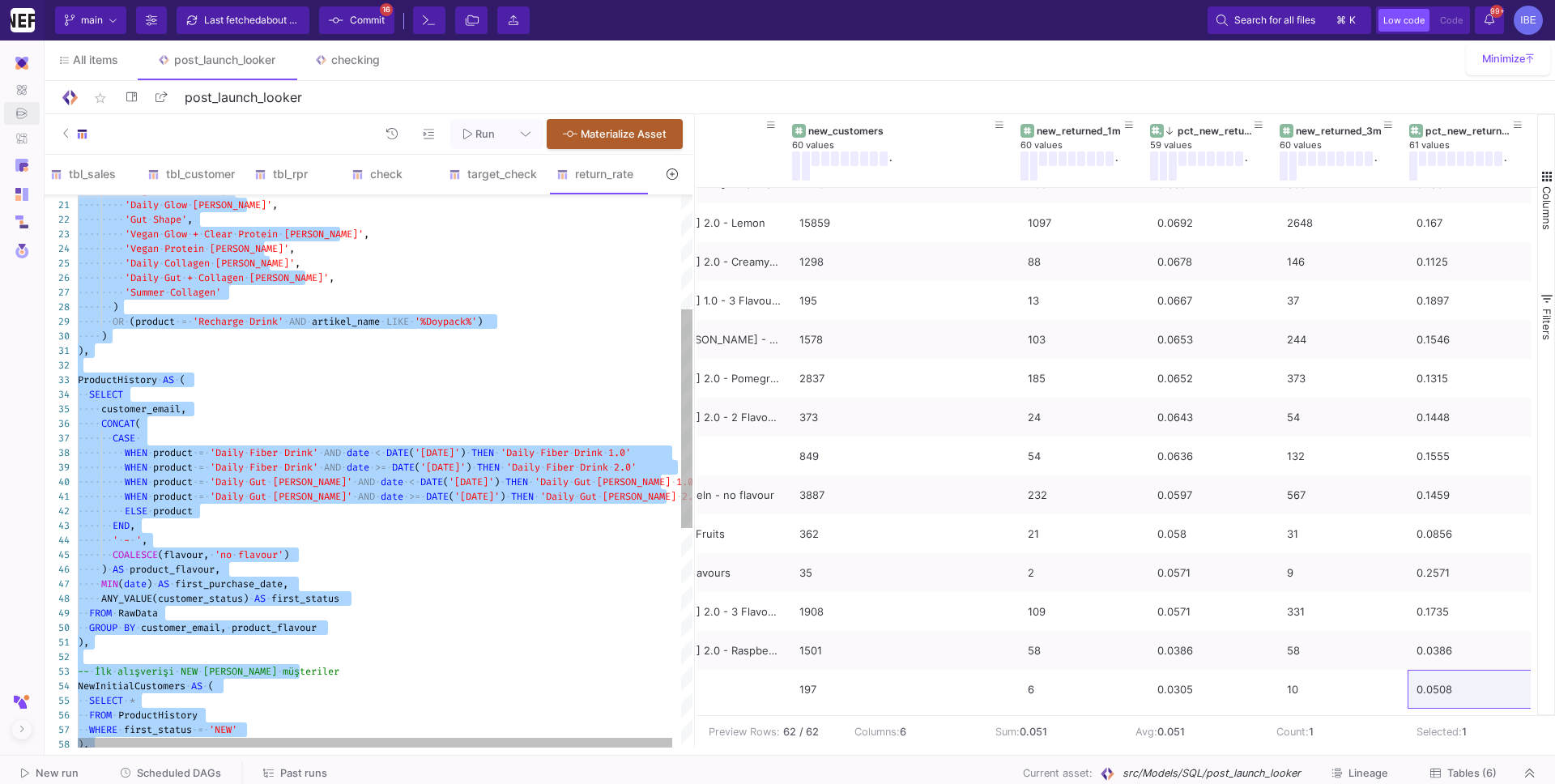
scroll to position [0, 0]
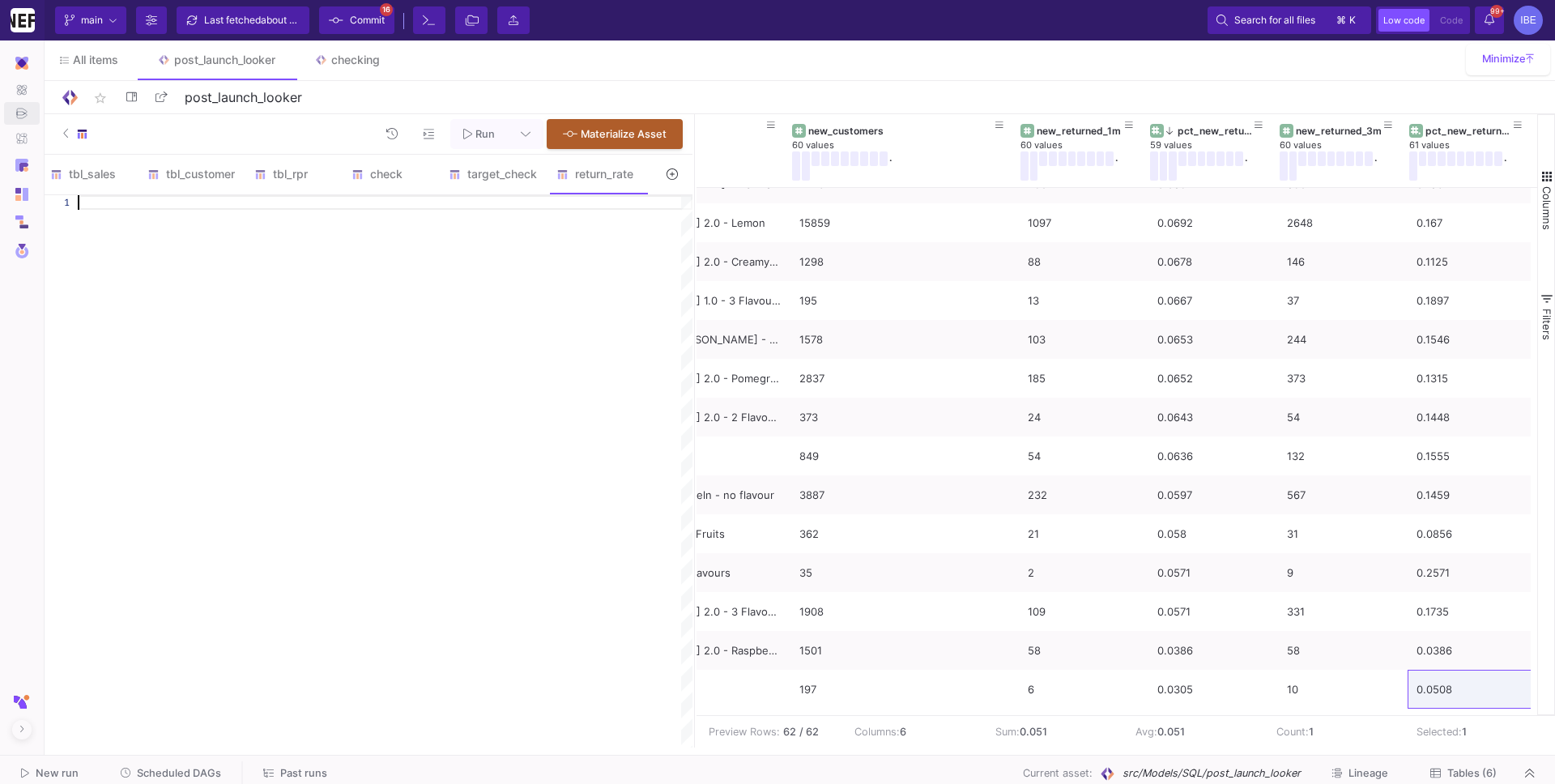
paste textarea "new_returned_3m, ROUND(SAFE_DIVIDE(new_returned_3m, new_customers), 4) AS pct_n…"
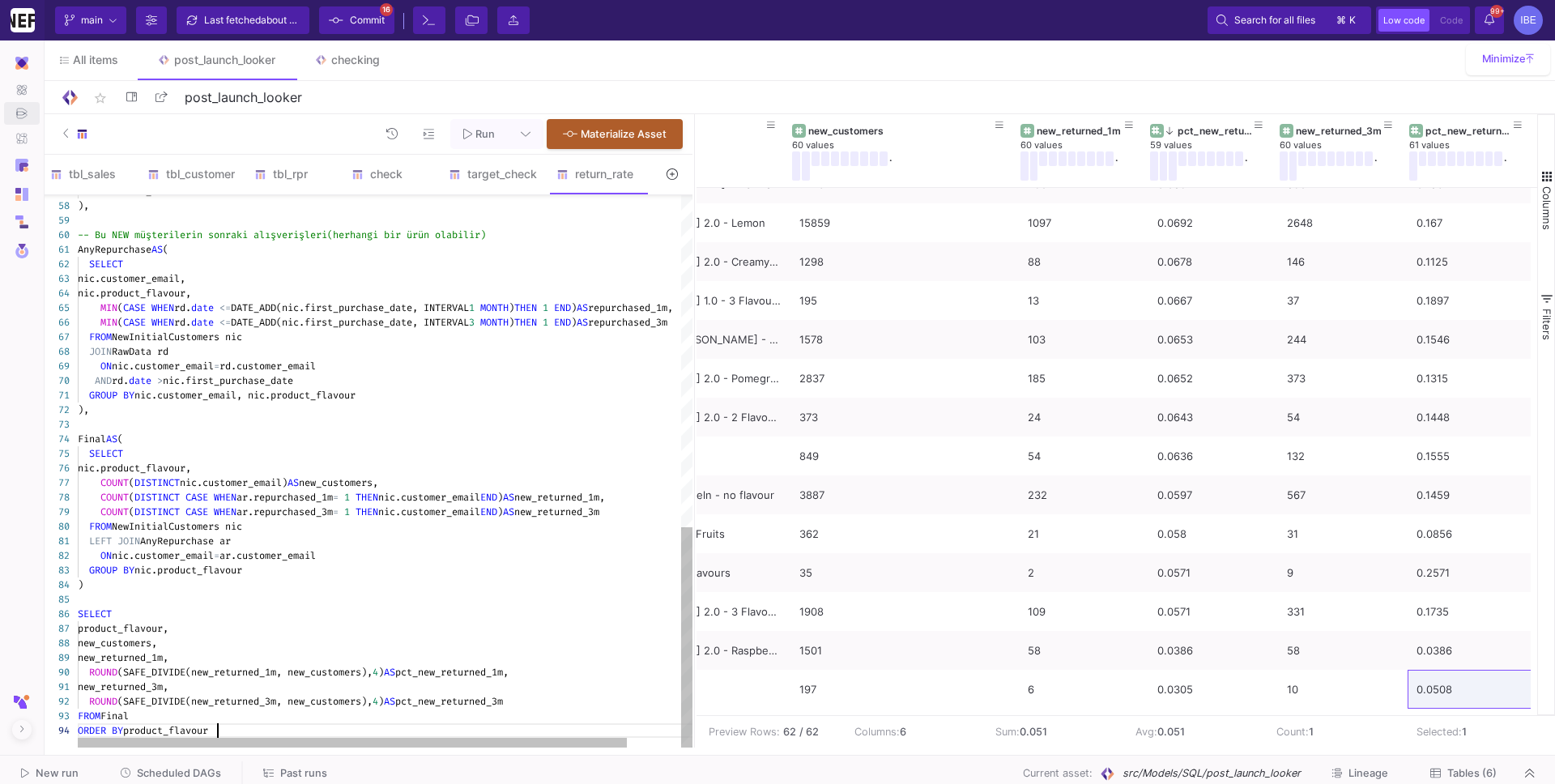
type textarea "WITH RawData AS ( SELECT customer_email, product, flavour, date, customer_statu…"
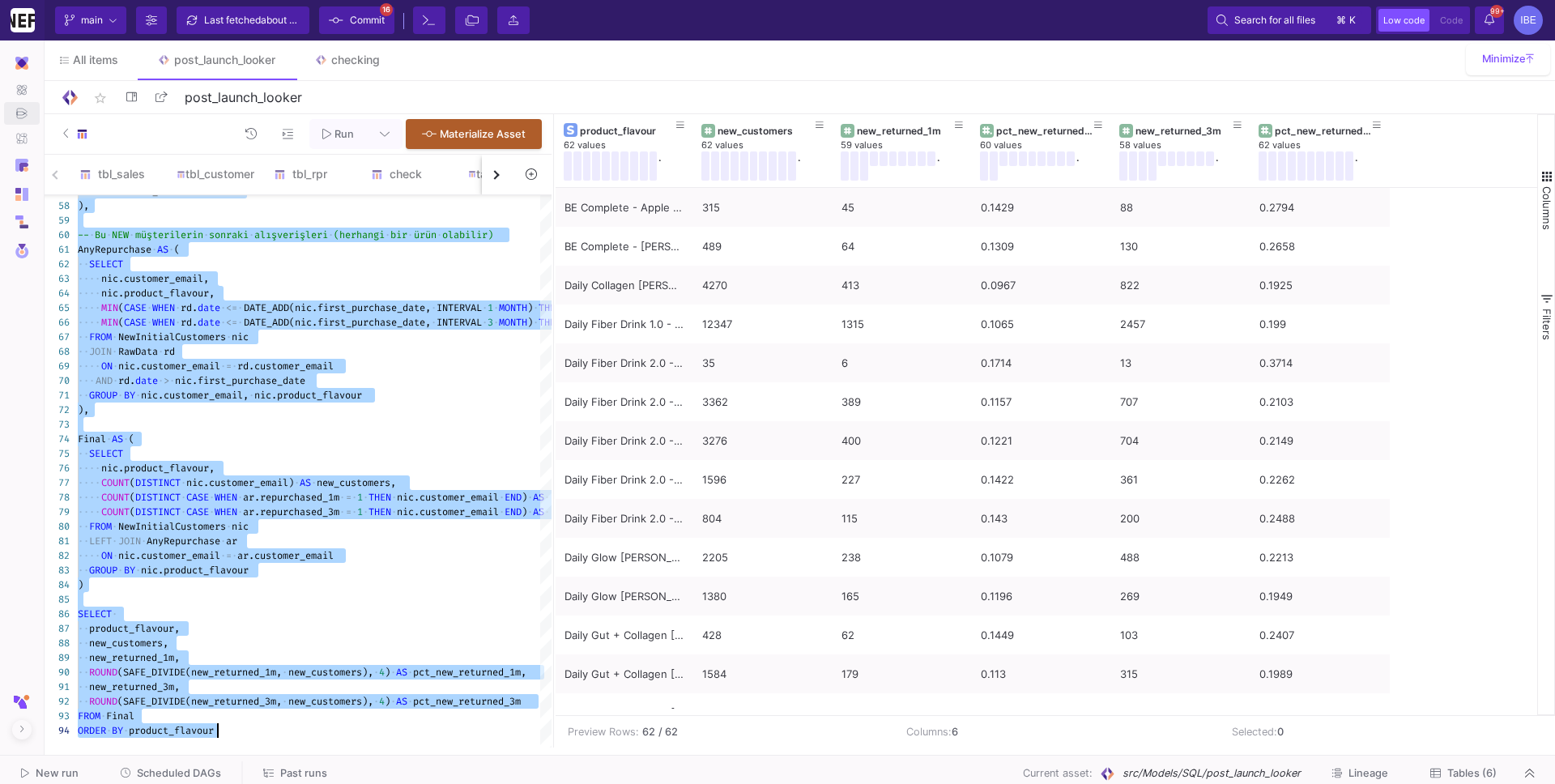
drag, startPoint x: 693, startPoint y: 333, endPoint x: 537, endPoint y: 356, distance: 157.7
click at [551, 356] on div at bounding box center [553, 431] width 4 height 633
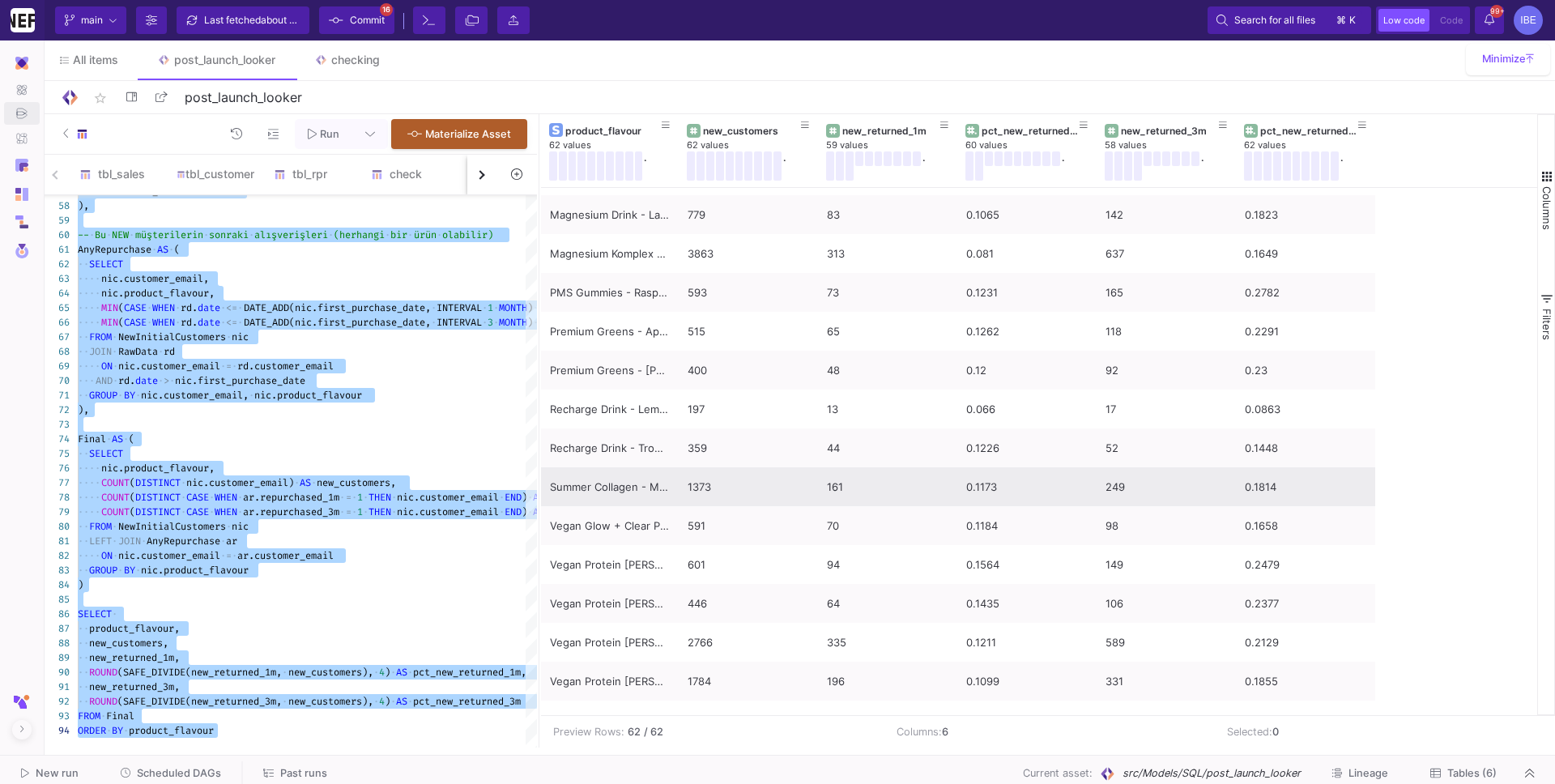
scroll to position [1865, 0]
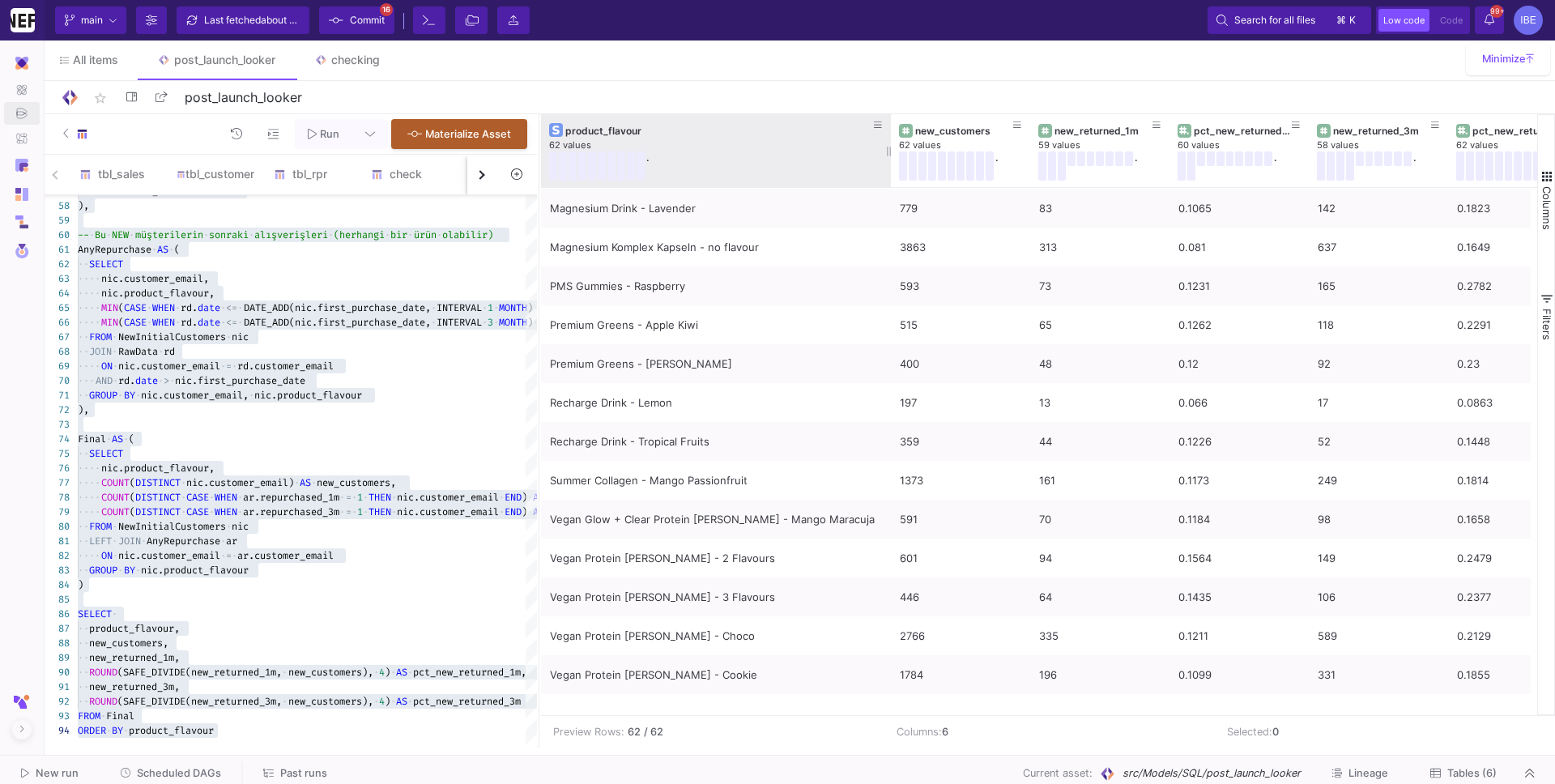
drag, startPoint x: 675, startPoint y: 151, endPoint x: 885, endPoint y: 151, distance: 210.0
click at [888, 152] on div at bounding box center [891, 151] width 7 height 73
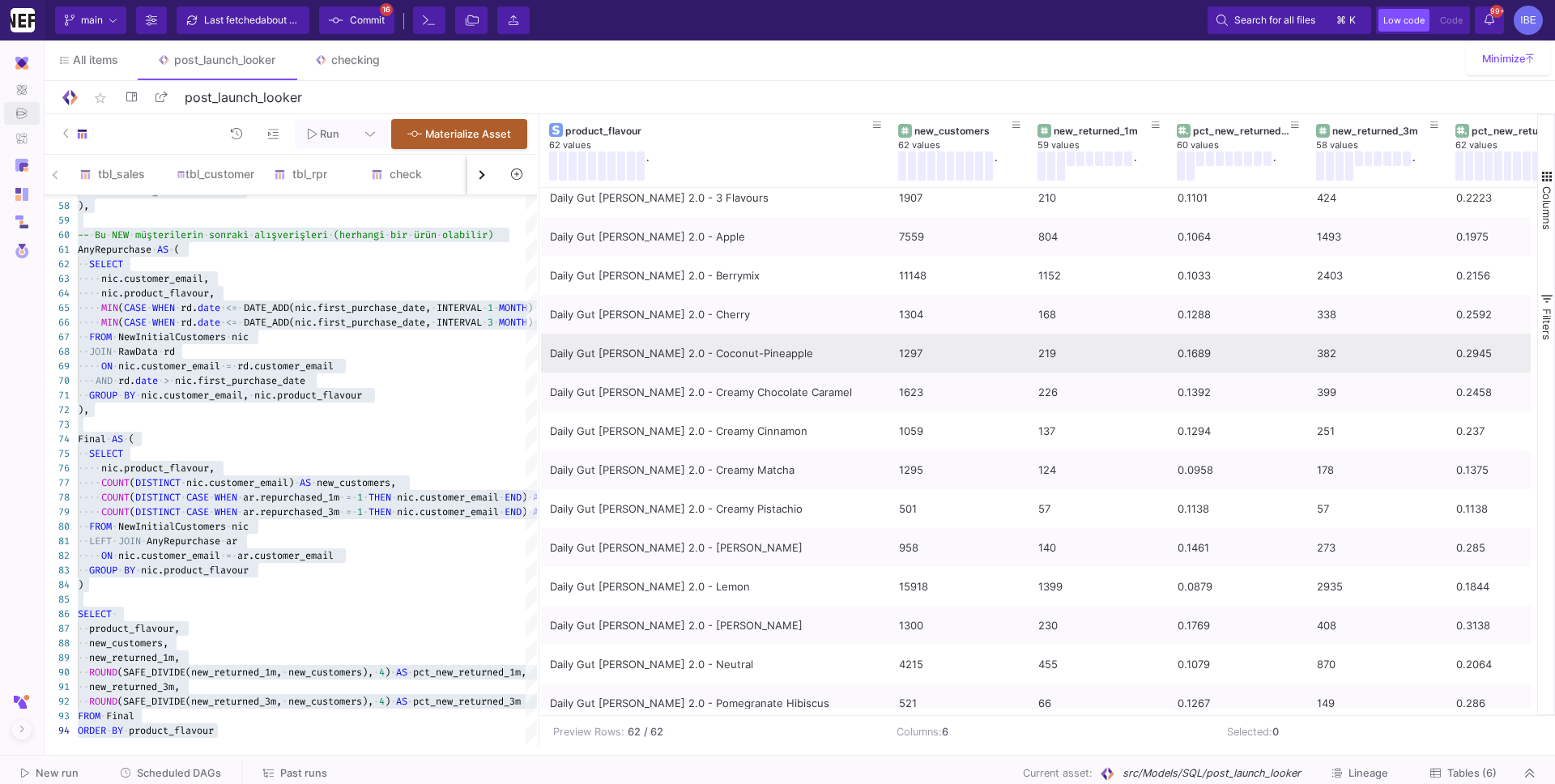
scroll to position [913, 0]
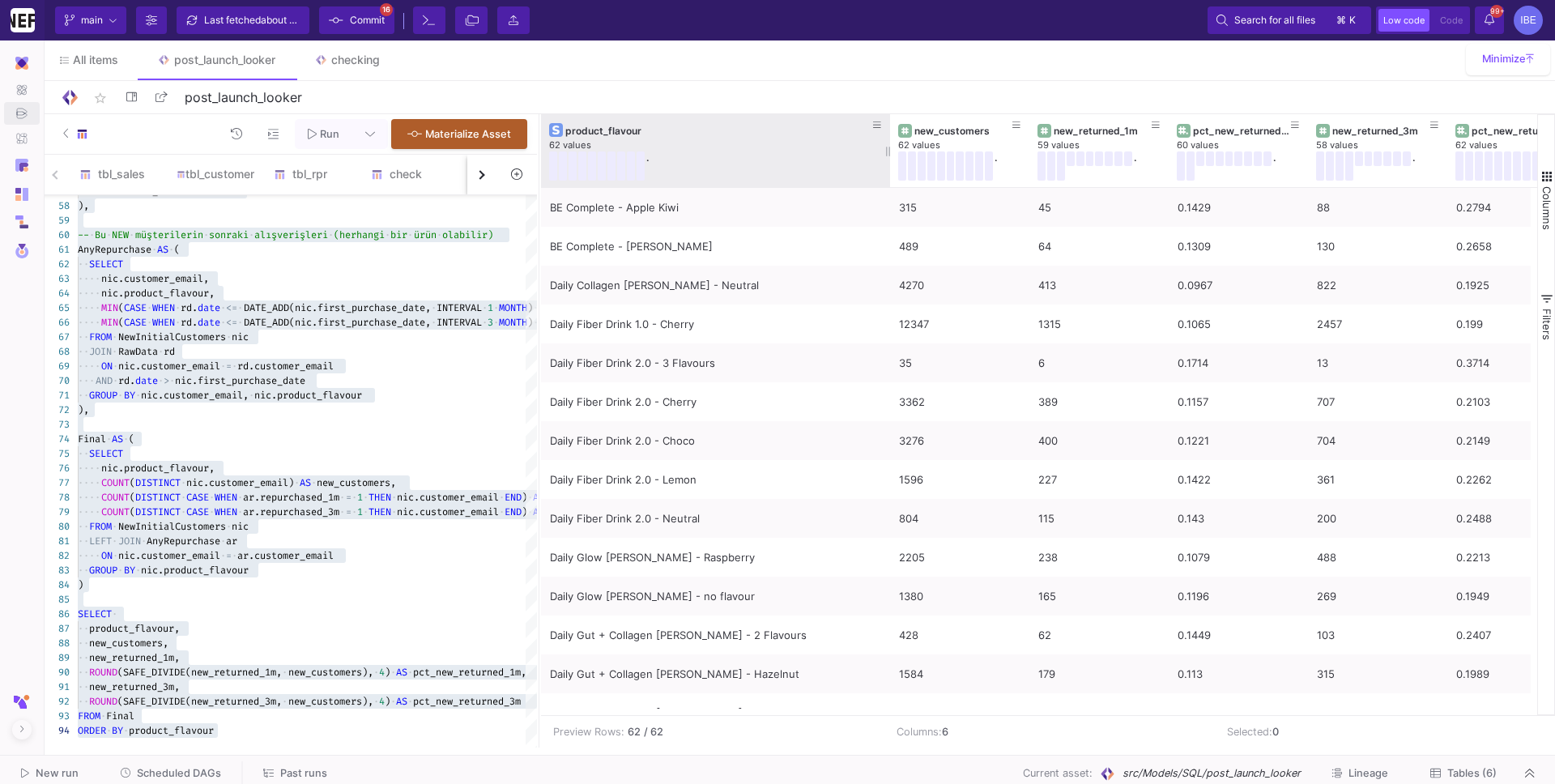
click at [812, 166] on div "." at bounding box center [703, 165] width 309 height 29
click at [739, 140] on div "62 values" at bounding box center [716, 145] width 333 height 13
click at [706, 132] on div "product_flavour" at bounding box center [720, 131] width 308 height 13
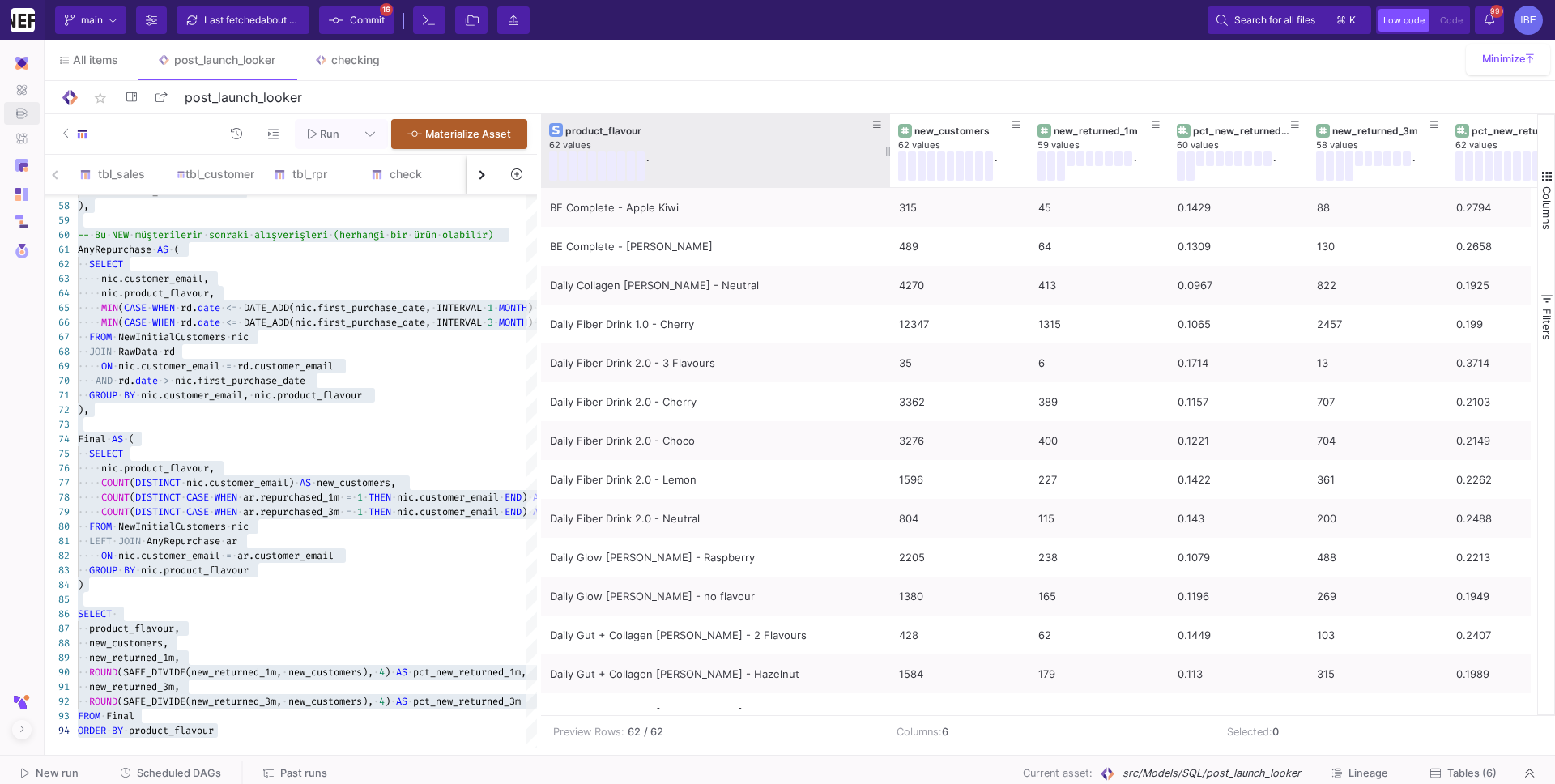
click at [706, 132] on div "product_flavour" at bounding box center [720, 131] width 308 height 13
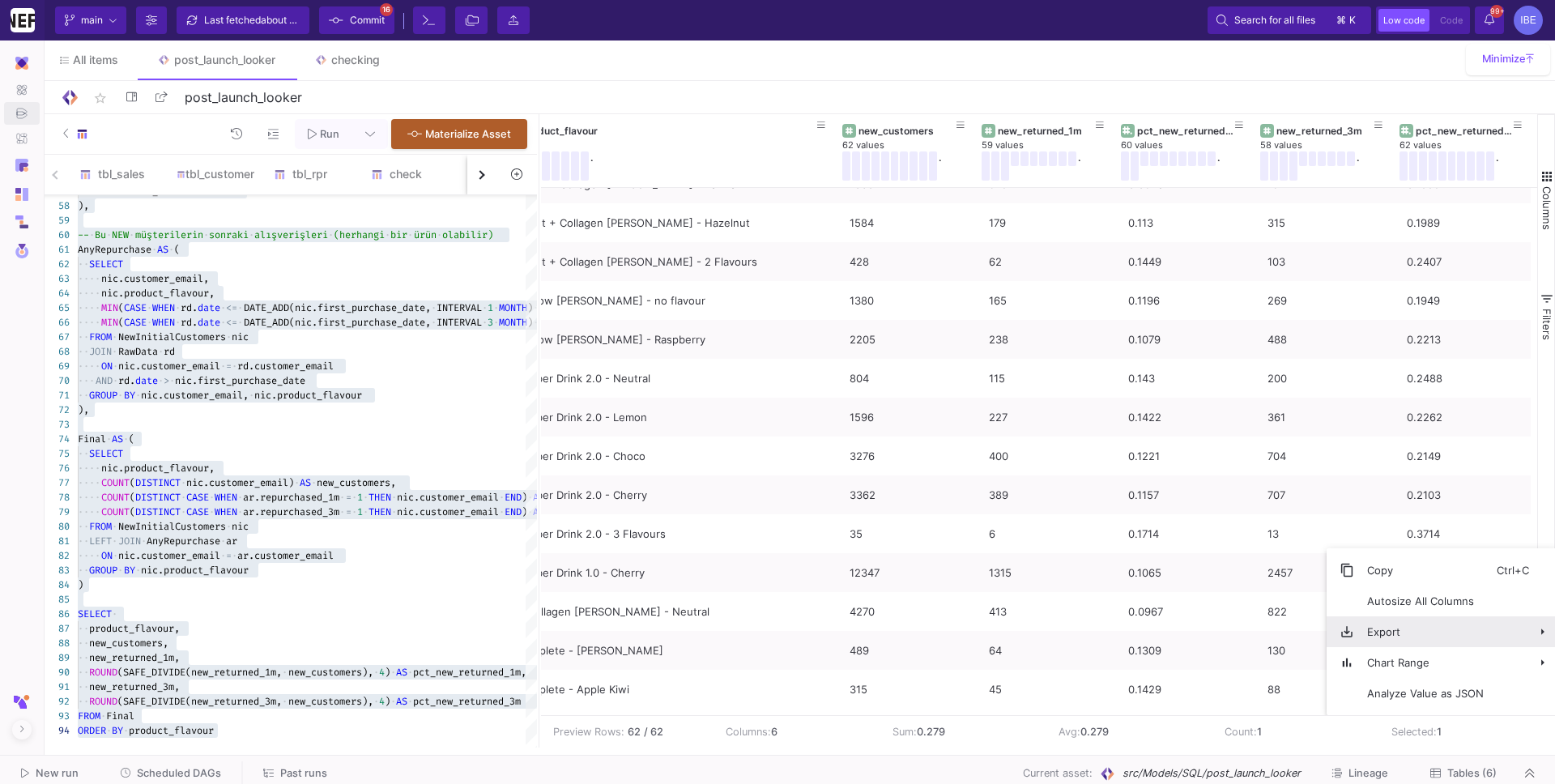
click at [1338, 633] on span "Export" at bounding box center [1426, 632] width 142 height 31
click at [1268, 648] on span "CSV Export" at bounding box center [1270, 638] width 89 height 31
